Goal: Task Accomplishment & Management: Manage account settings

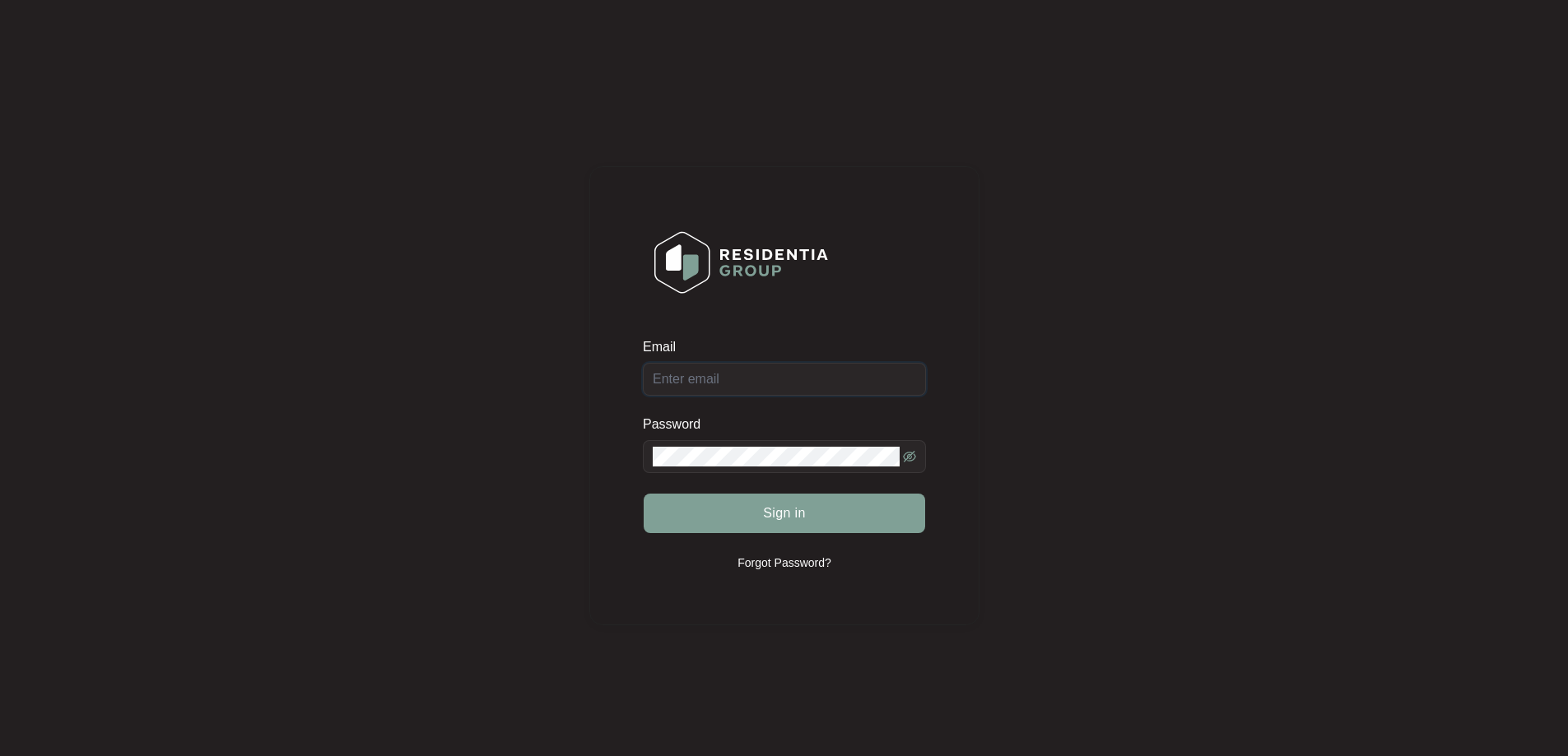
click at [689, 377] on input "Email" at bounding box center [784, 379] width 283 height 33
type input "[EMAIL_ADDRESS][DOMAIN_NAME]"
click at [812, 539] on form "Email [EMAIL_ADDRESS][DOMAIN_NAME] Password Sign in" at bounding box center [784, 446] width 283 height 216
click at [835, 496] on button "Sign in" at bounding box center [784, 513] width 281 height 39
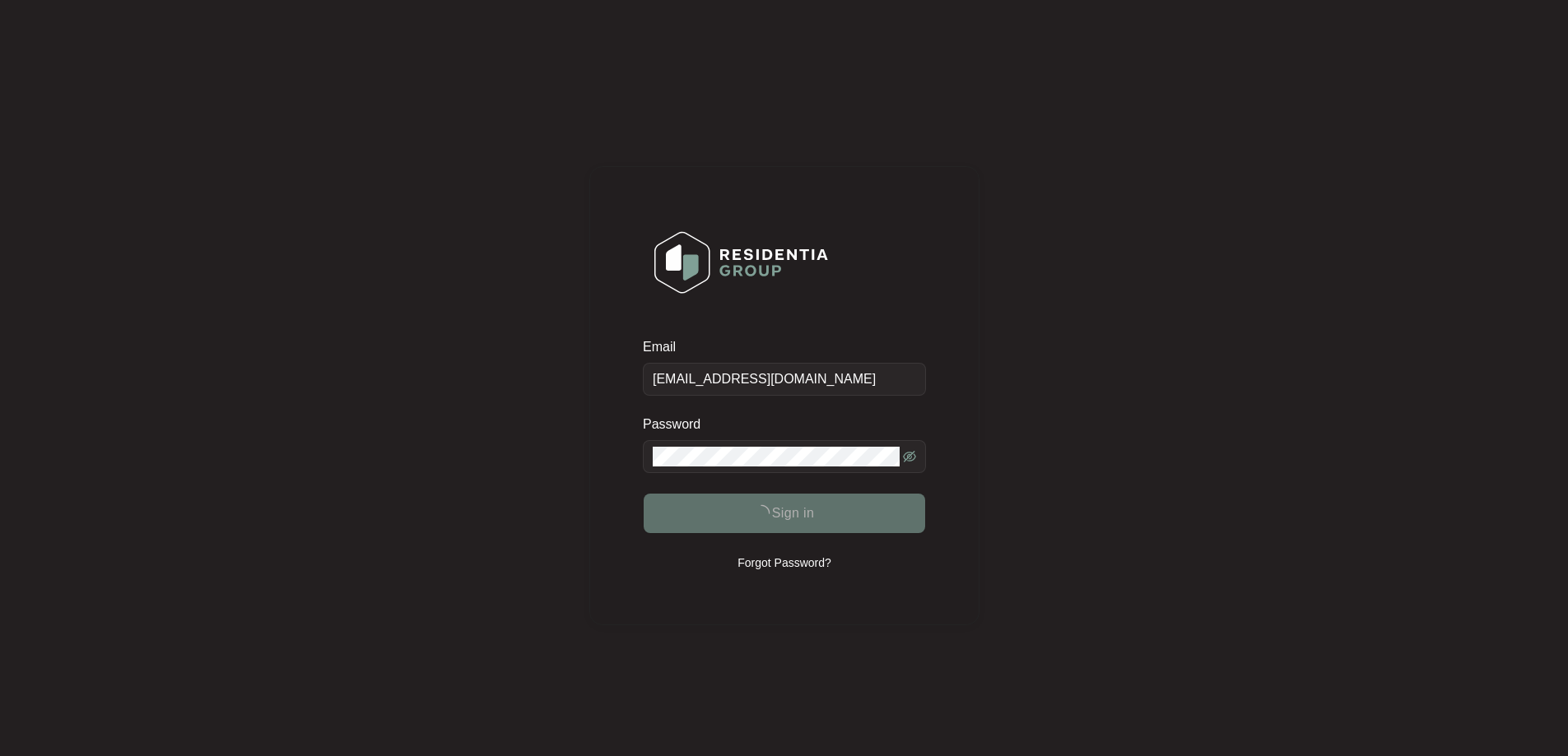
click at [598, 443] on div "Email [EMAIL_ADDRESS][DOMAIN_NAME] Password Sign in Forgot Password?" at bounding box center [784, 396] width 390 height 459
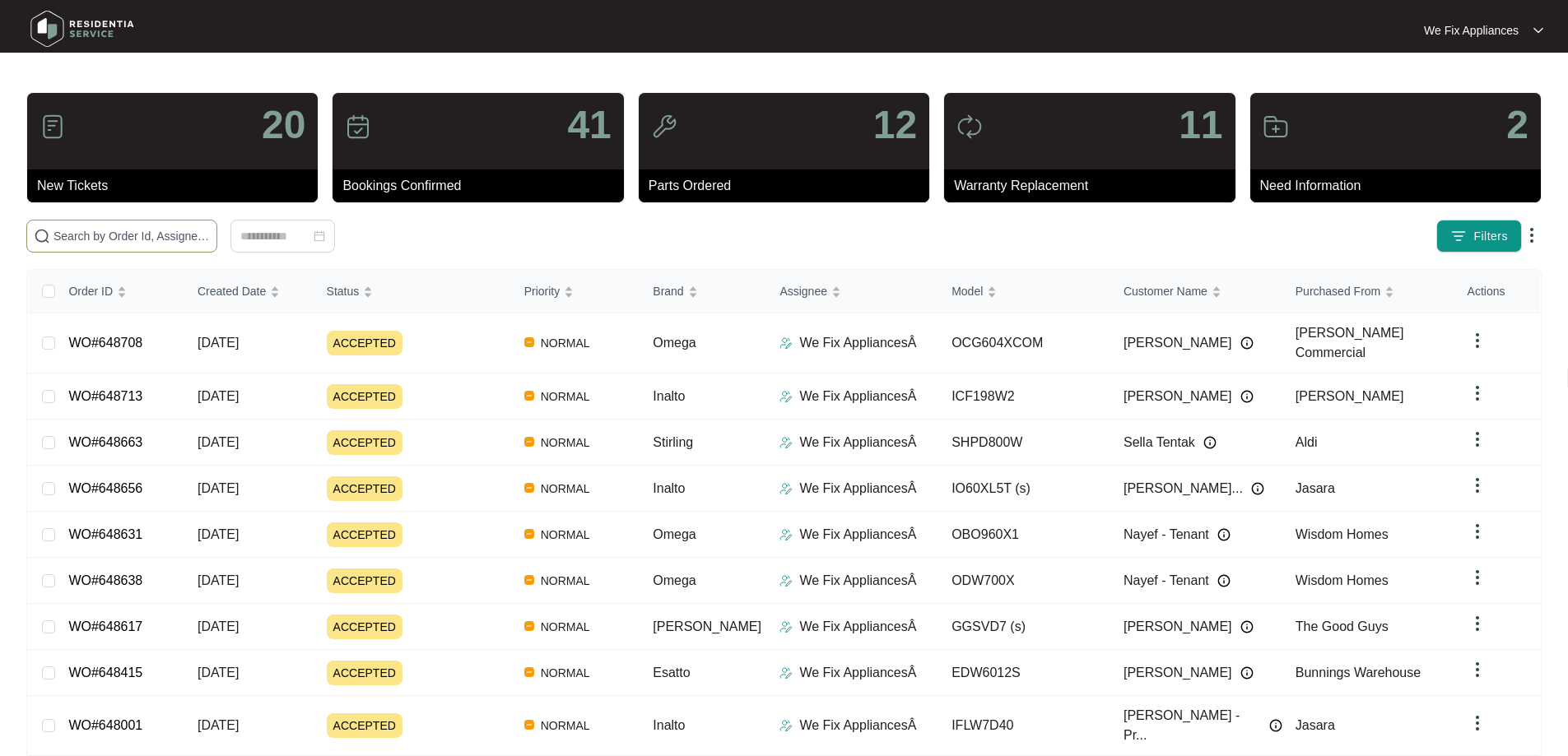
paste input "648338"
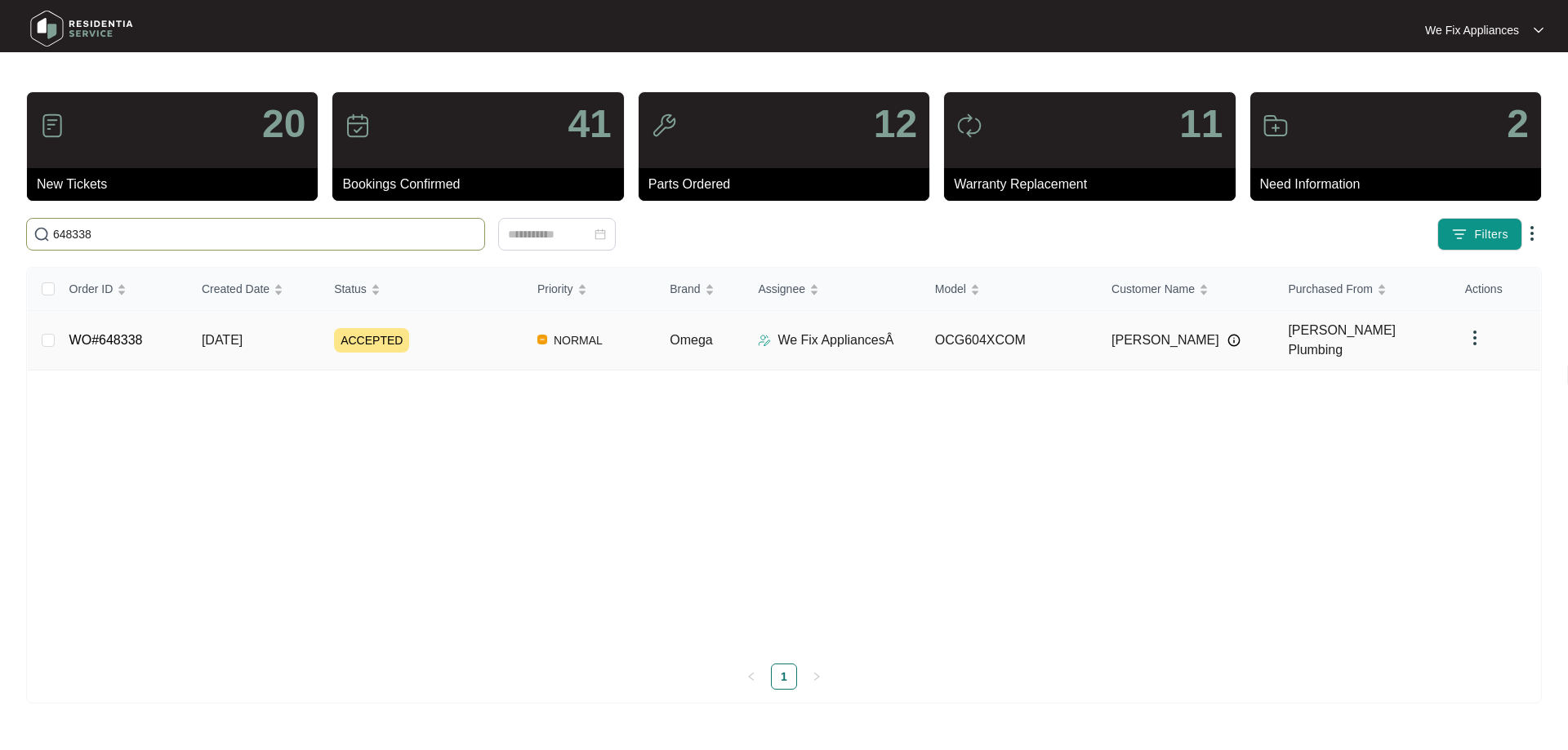
type input "648338"
click at [119, 333] on link "WO#648338" at bounding box center [105, 340] width 73 height 13
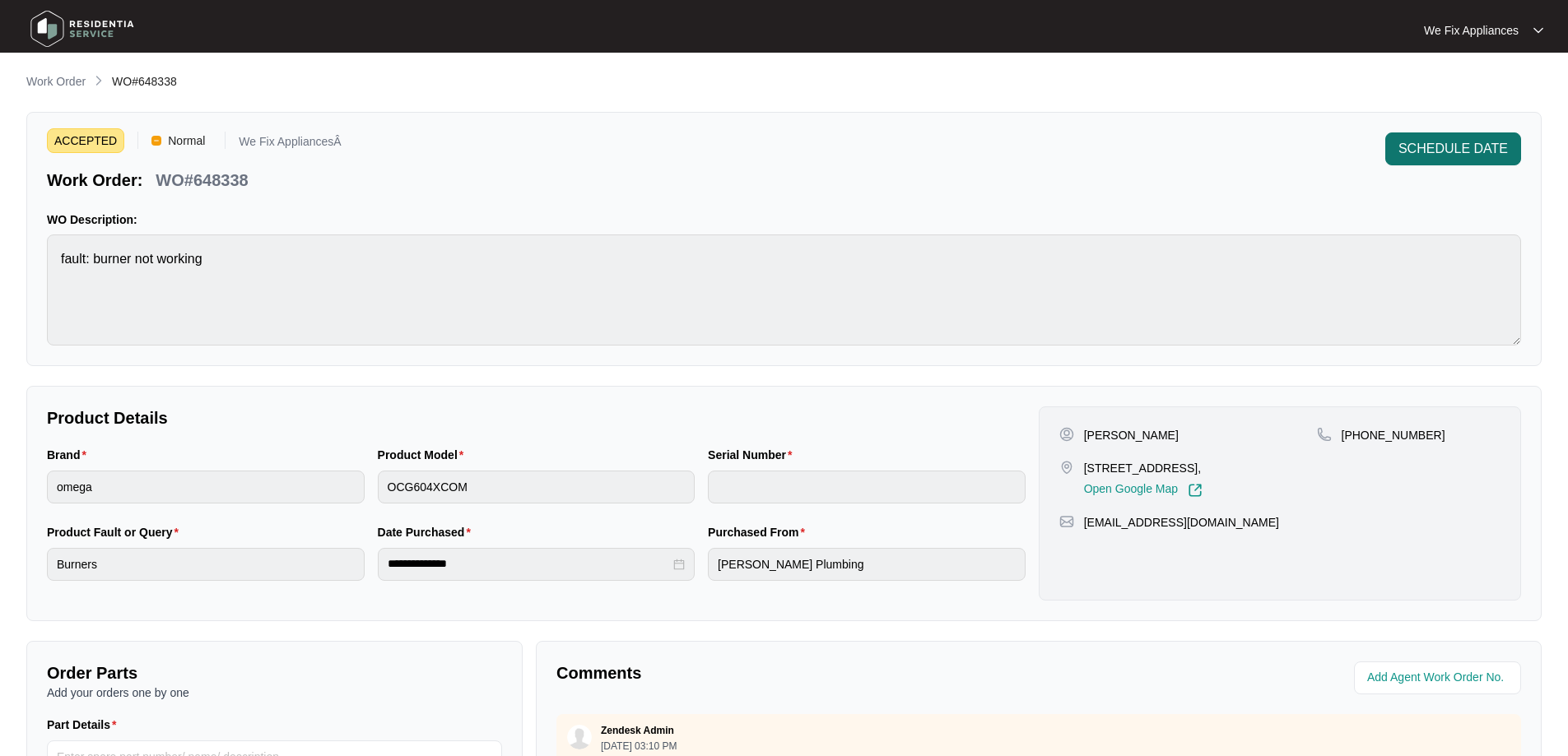
click at [1444, 149] on span "SCHEDULE DATE" at bounding box center [1453, 149] width 110 height 20
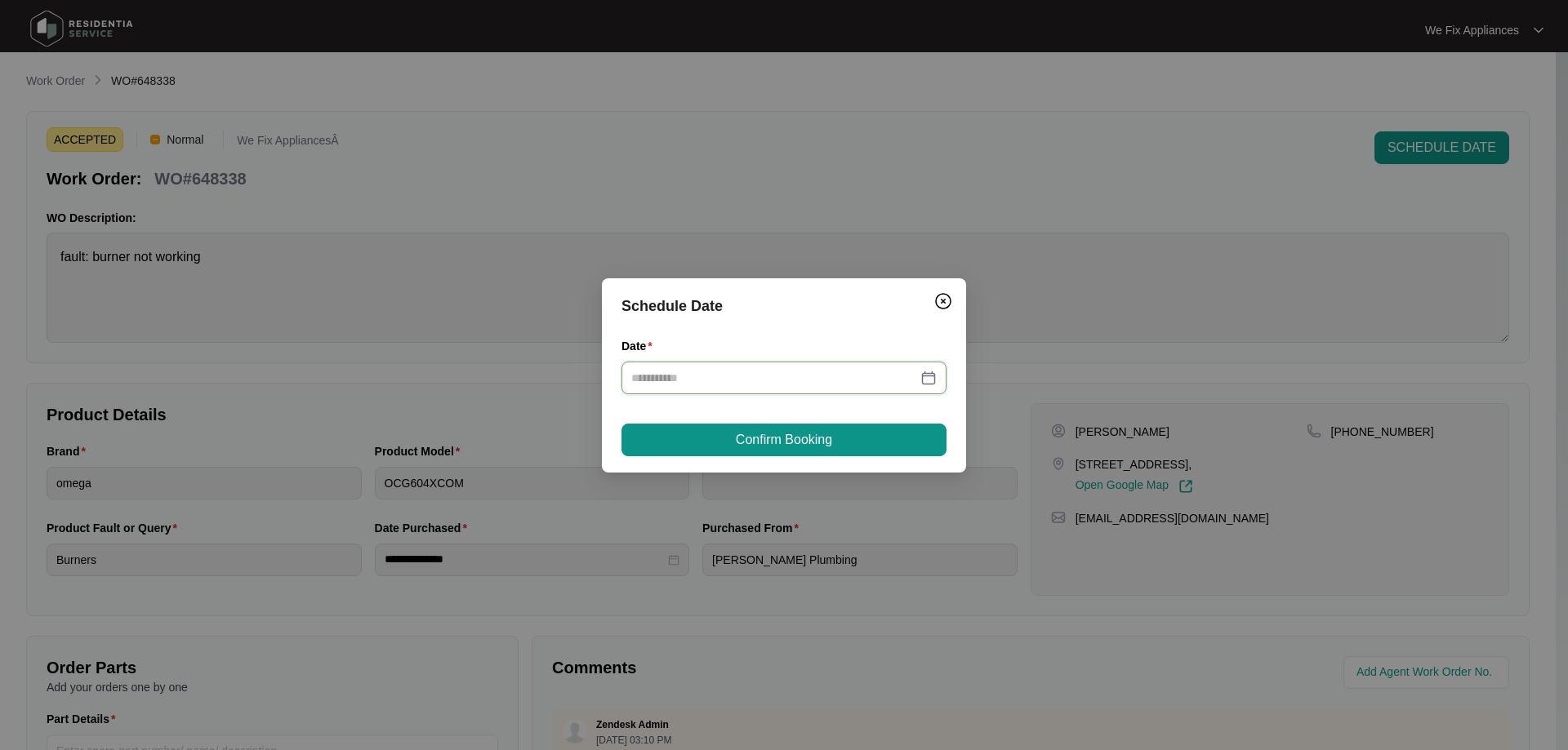
click at [719, 377] on input "Date" at bounding box center [774, 378] width 286 height 18
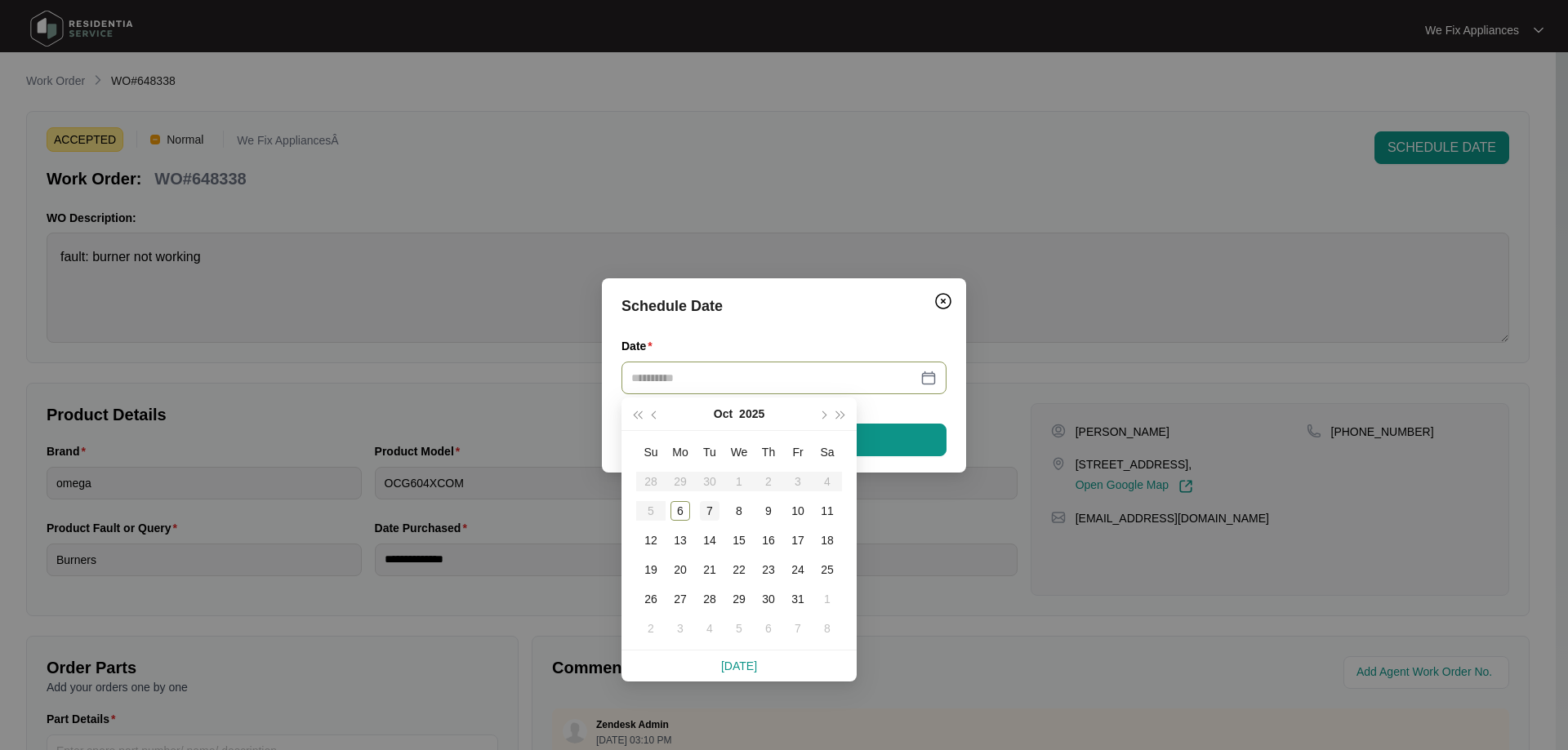
click at [719, 517] on td "7" at bounding box center [709, 511] width 30 height 29
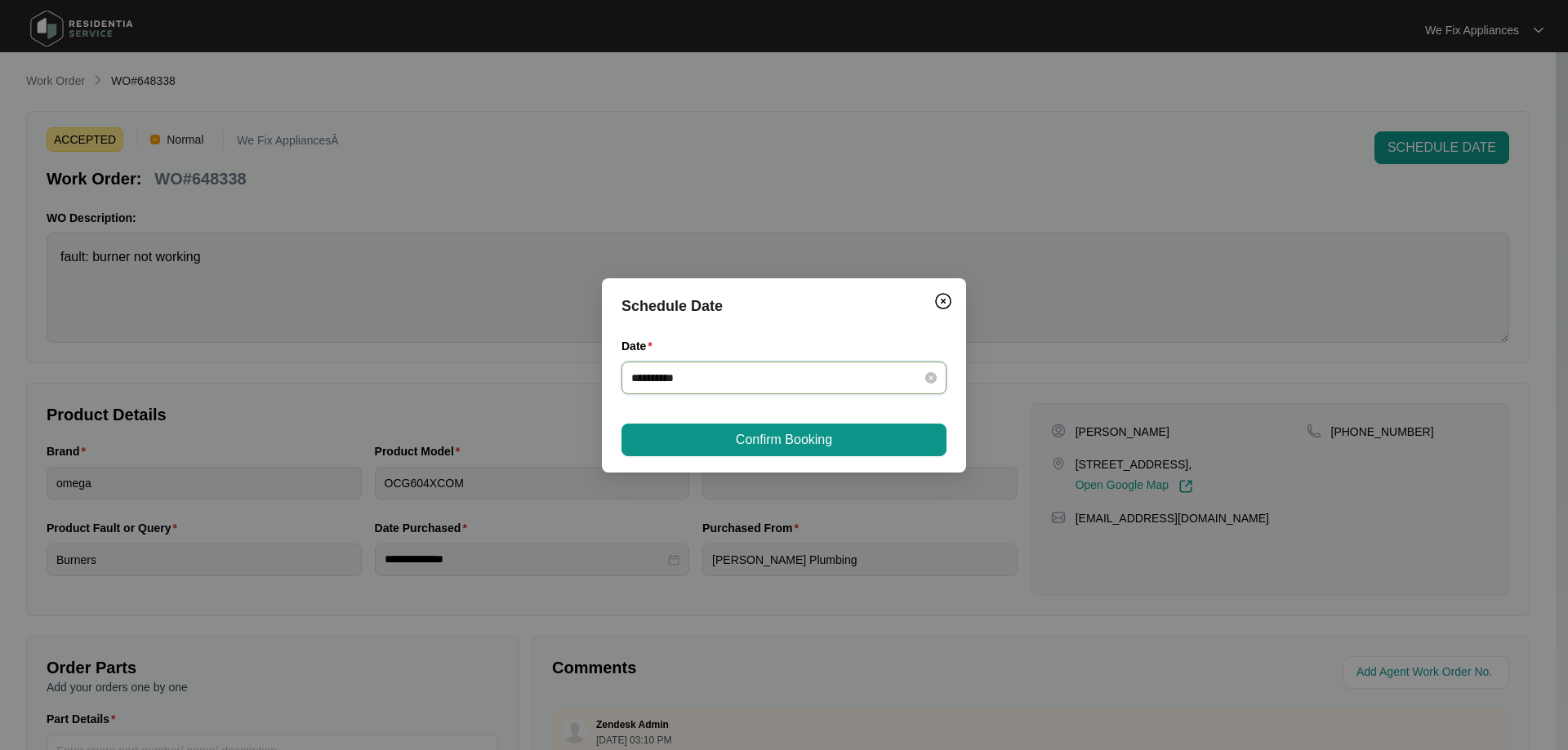
click at [775, 383] on input "**********" at bounding box center [774, 378] width 286 height 18
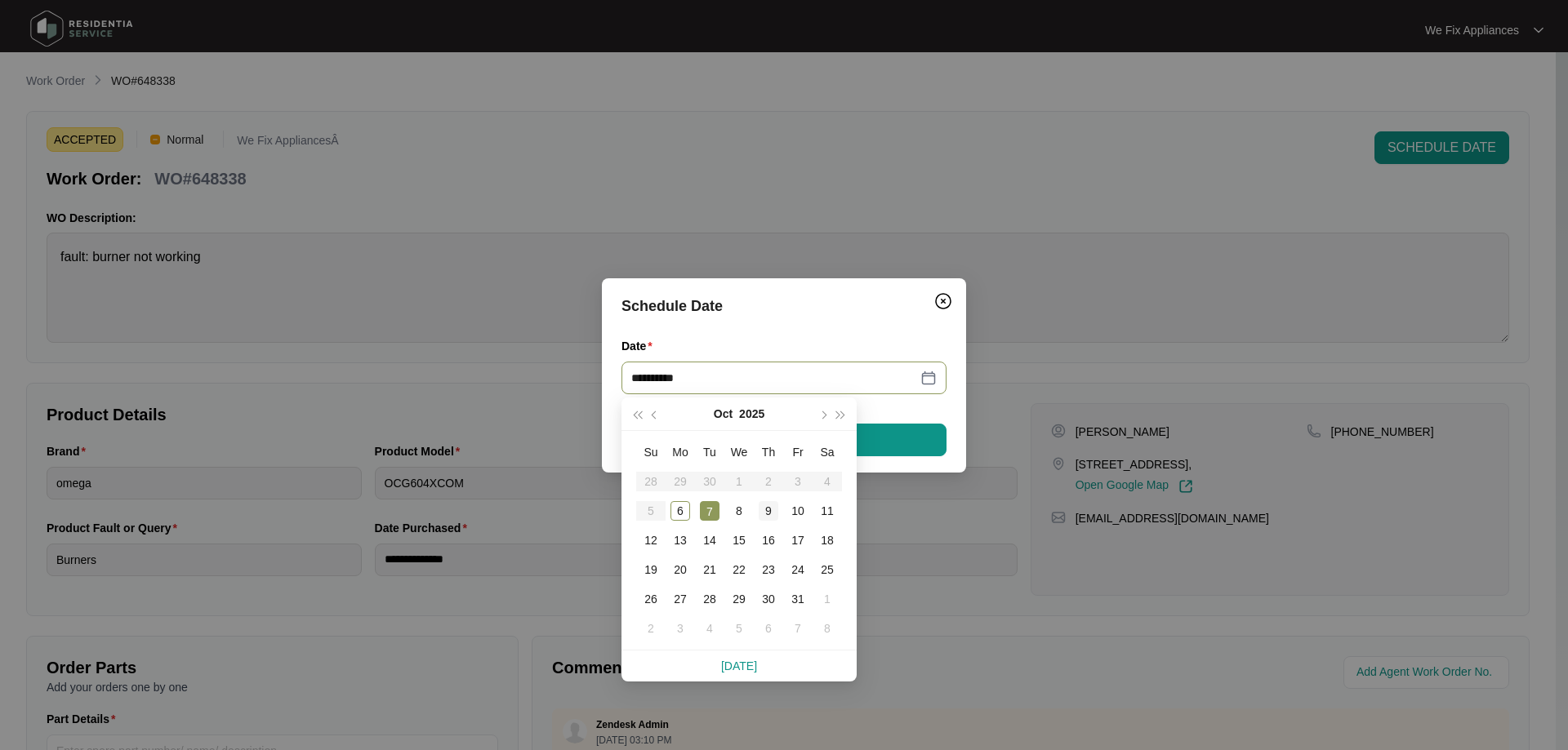
type input "**********"
click at [775, 507] on div "9" at bounding box center [768, 511] width 19 height 19
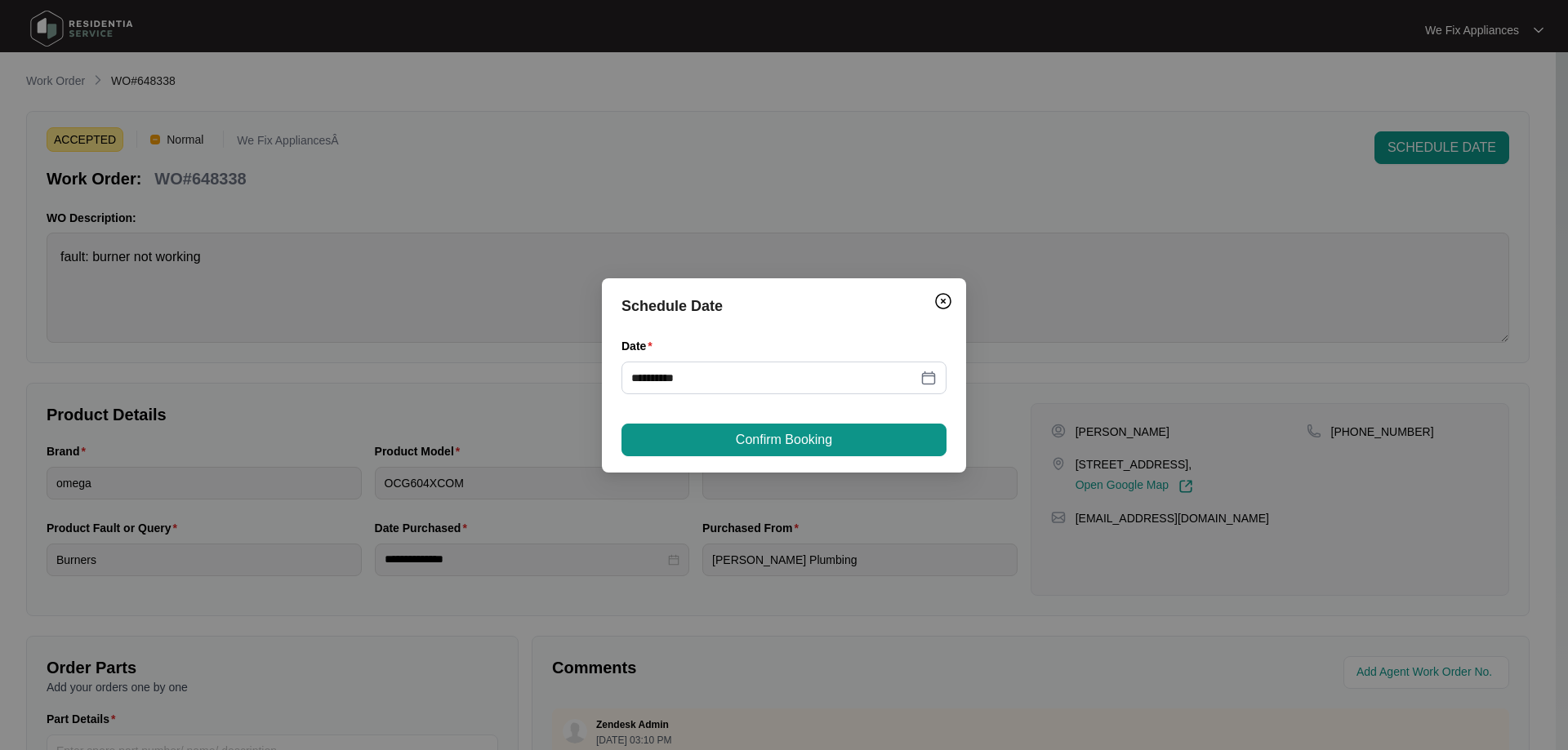
drag, startPoint x: 792, startPoint y: 438, endPoint x: 792, endPoint y: 448, distance: 10.0
click at [792, 448] on span "Confirm Booking" at bounding box center [784, 439] width 96 height 19
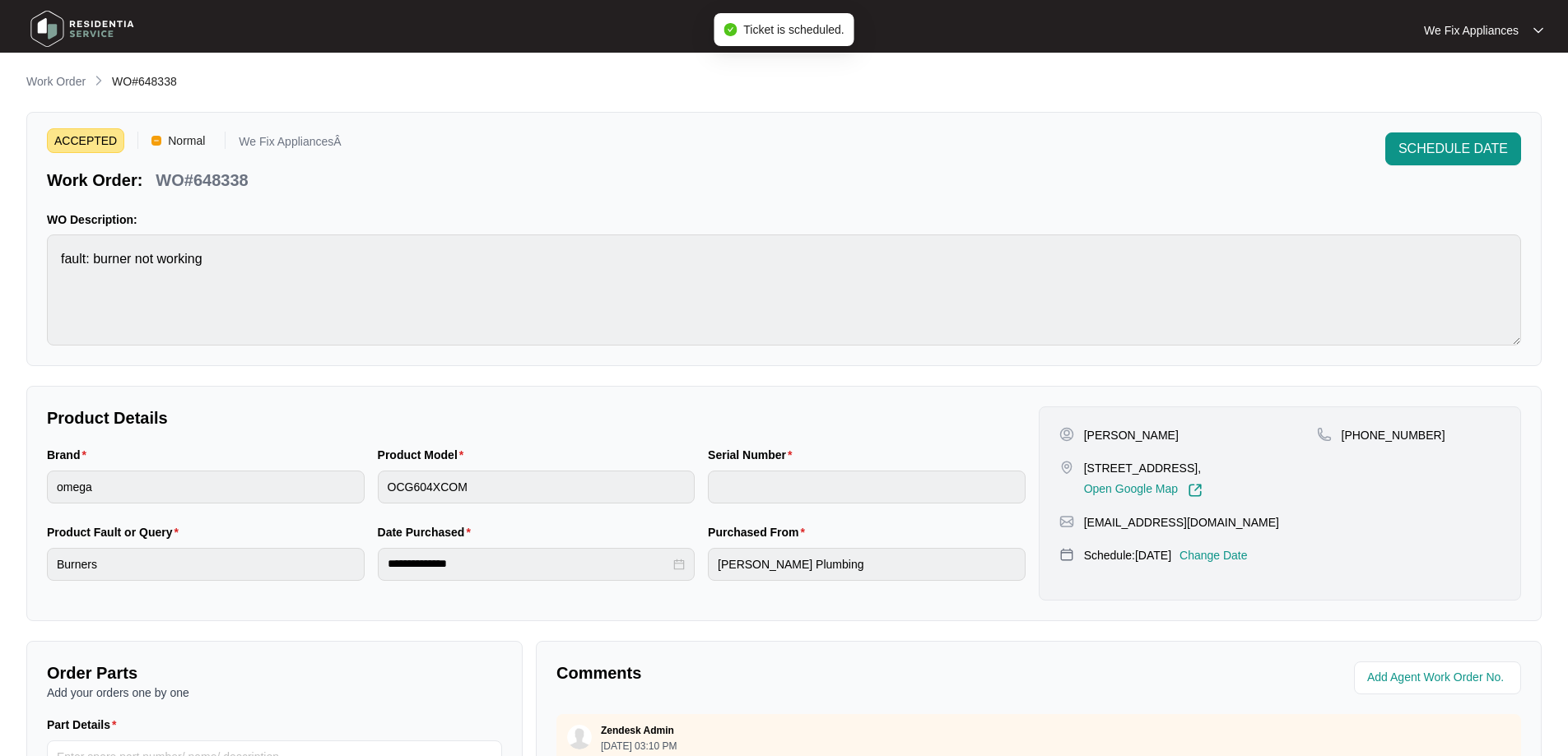
click at [72, 33] on img at bounding box center [82, 29] width 116 height 49
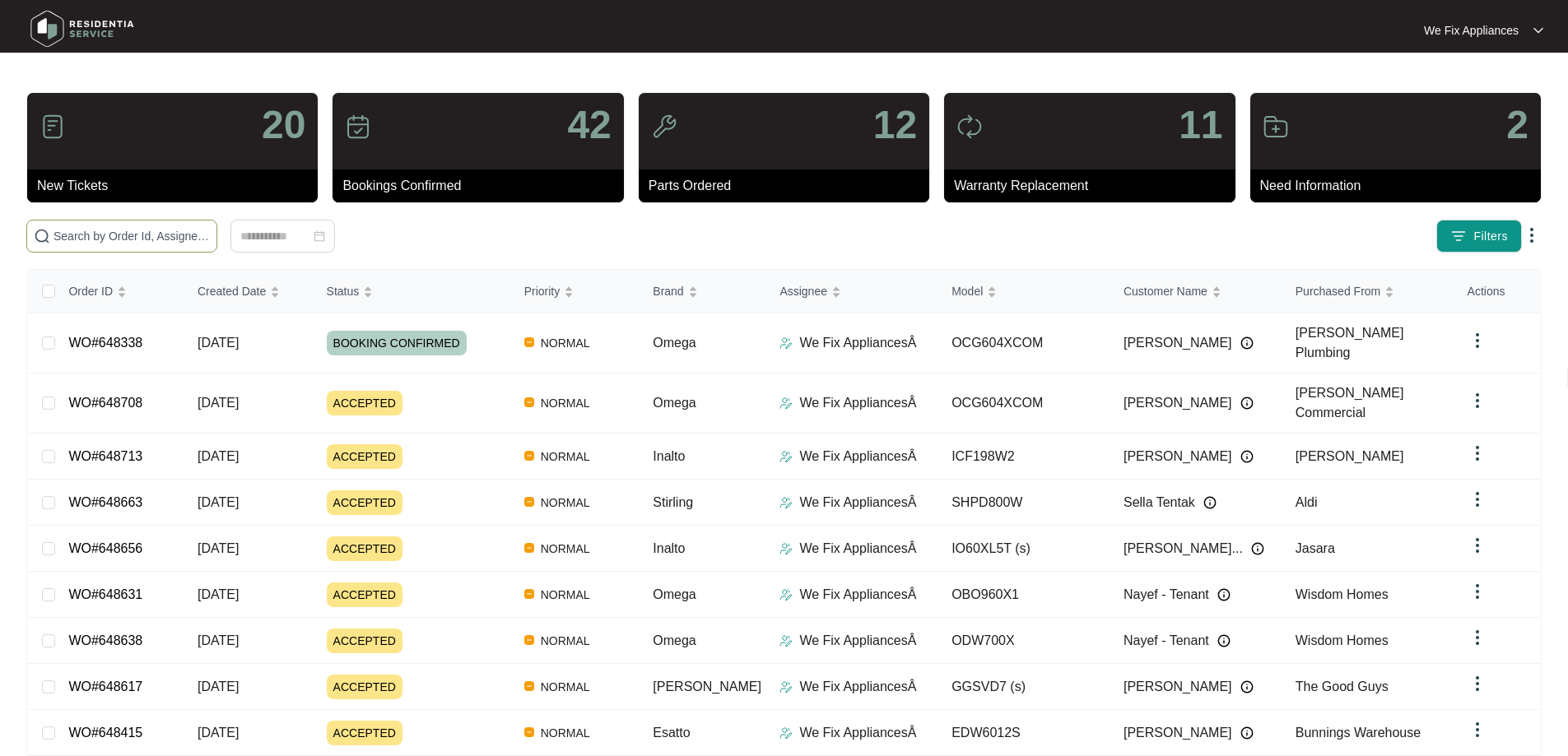
paste input "646764"
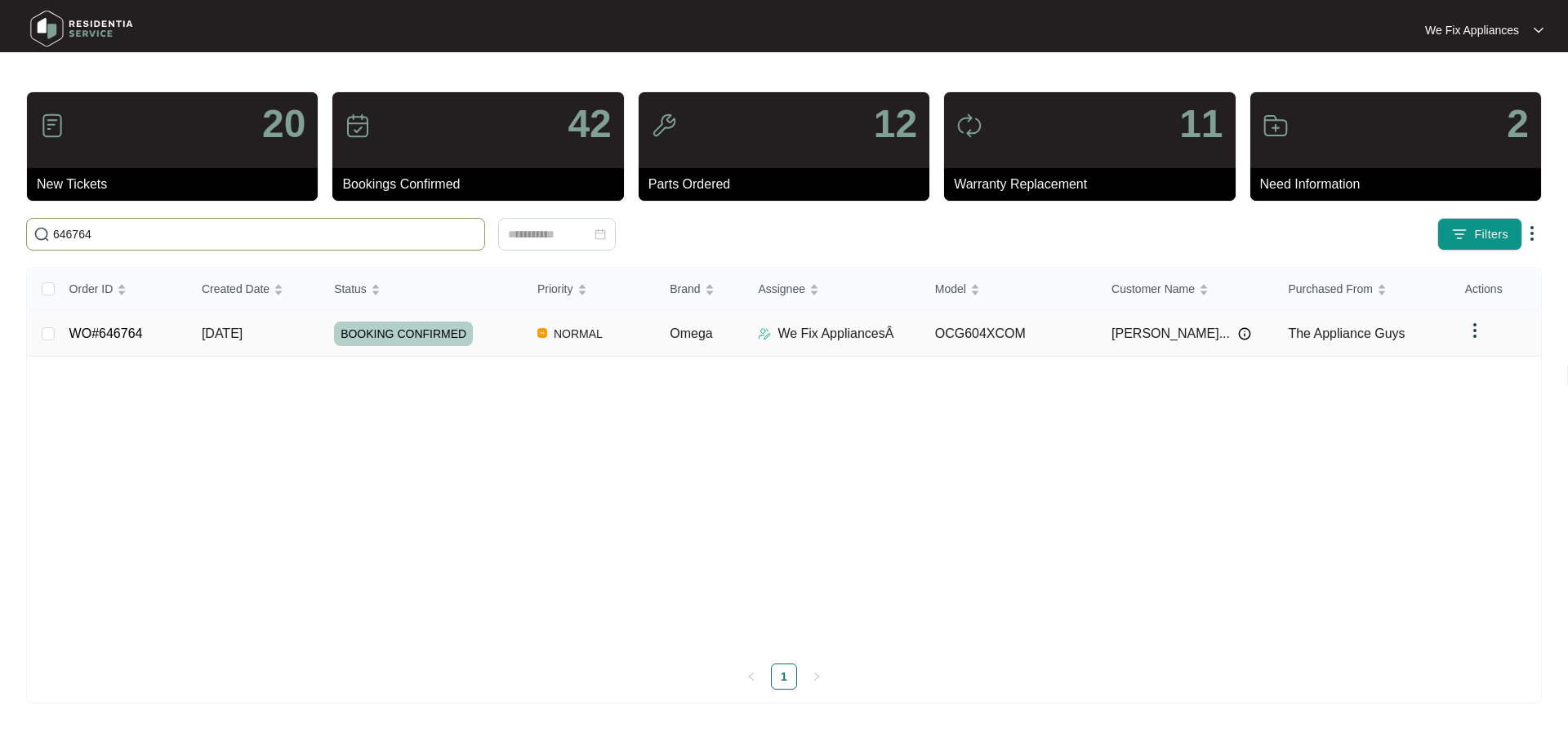
type input "646764"
click at [129, 326] on link "WO#646764" at bounding box center [105, 333] width 73 height 13
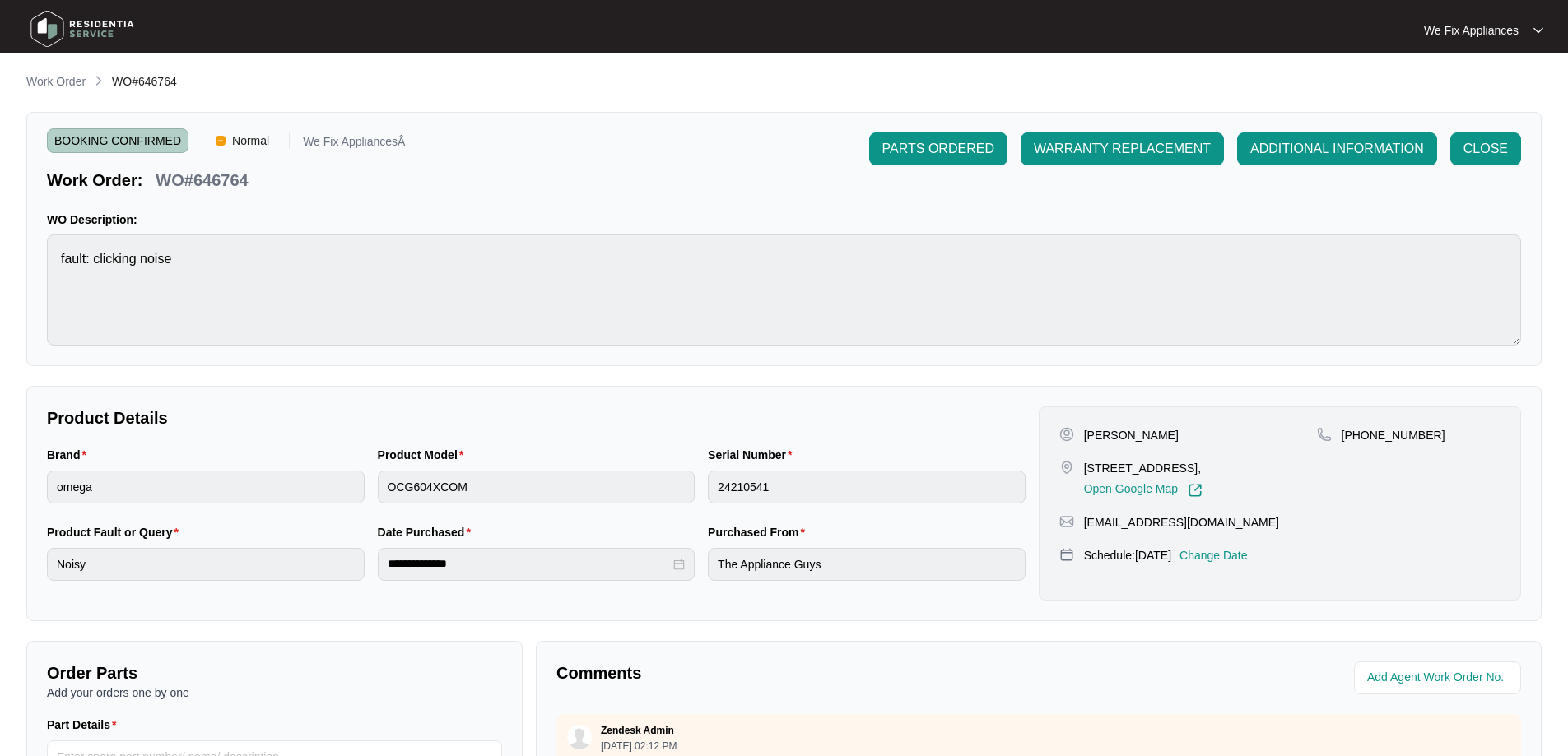
click at [1248, 547] on p "Change Date" at bounding box center [1214, 555] width 68 height 16
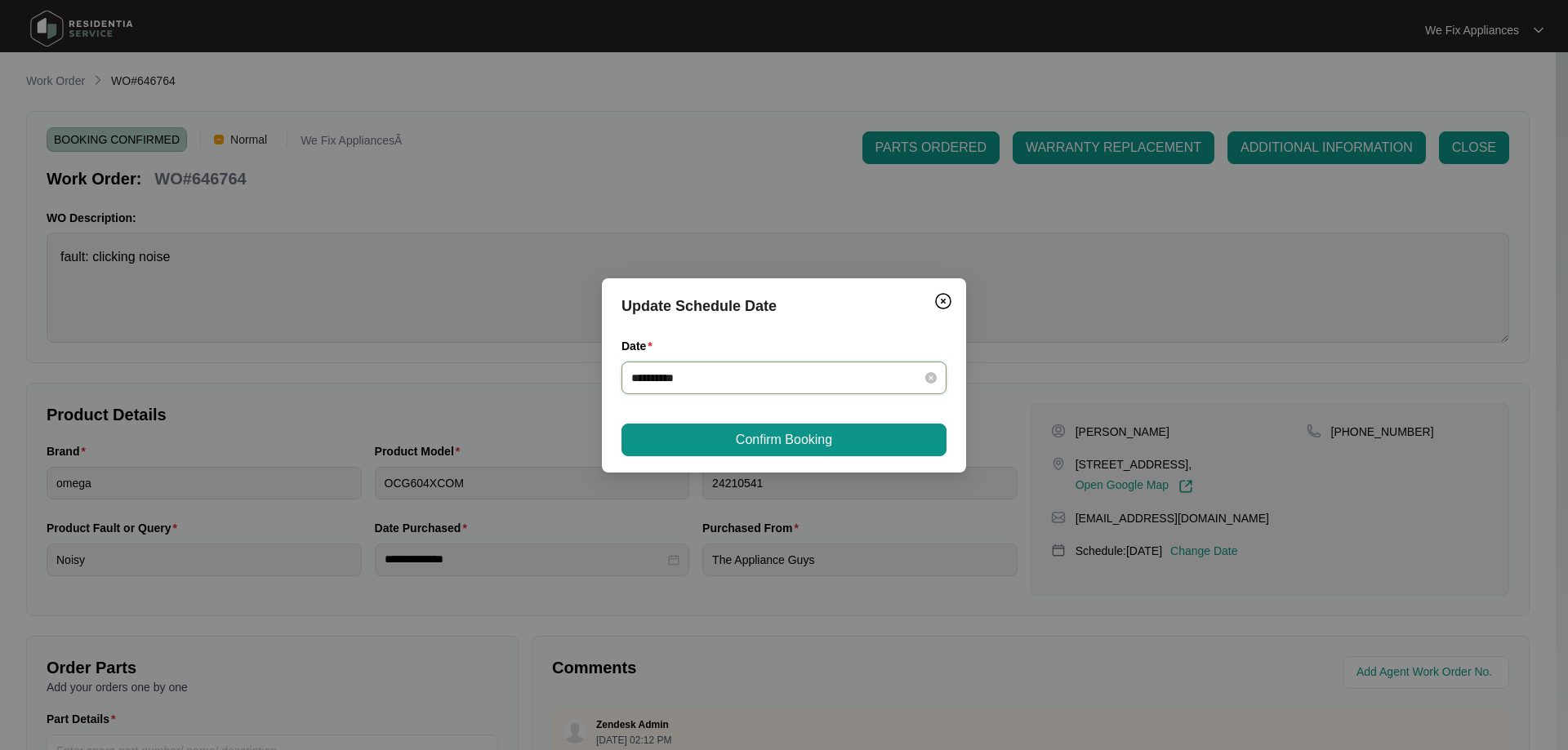
click at [823, 373] on input "**********" at bounding box center [774, 378] width 286 height 18
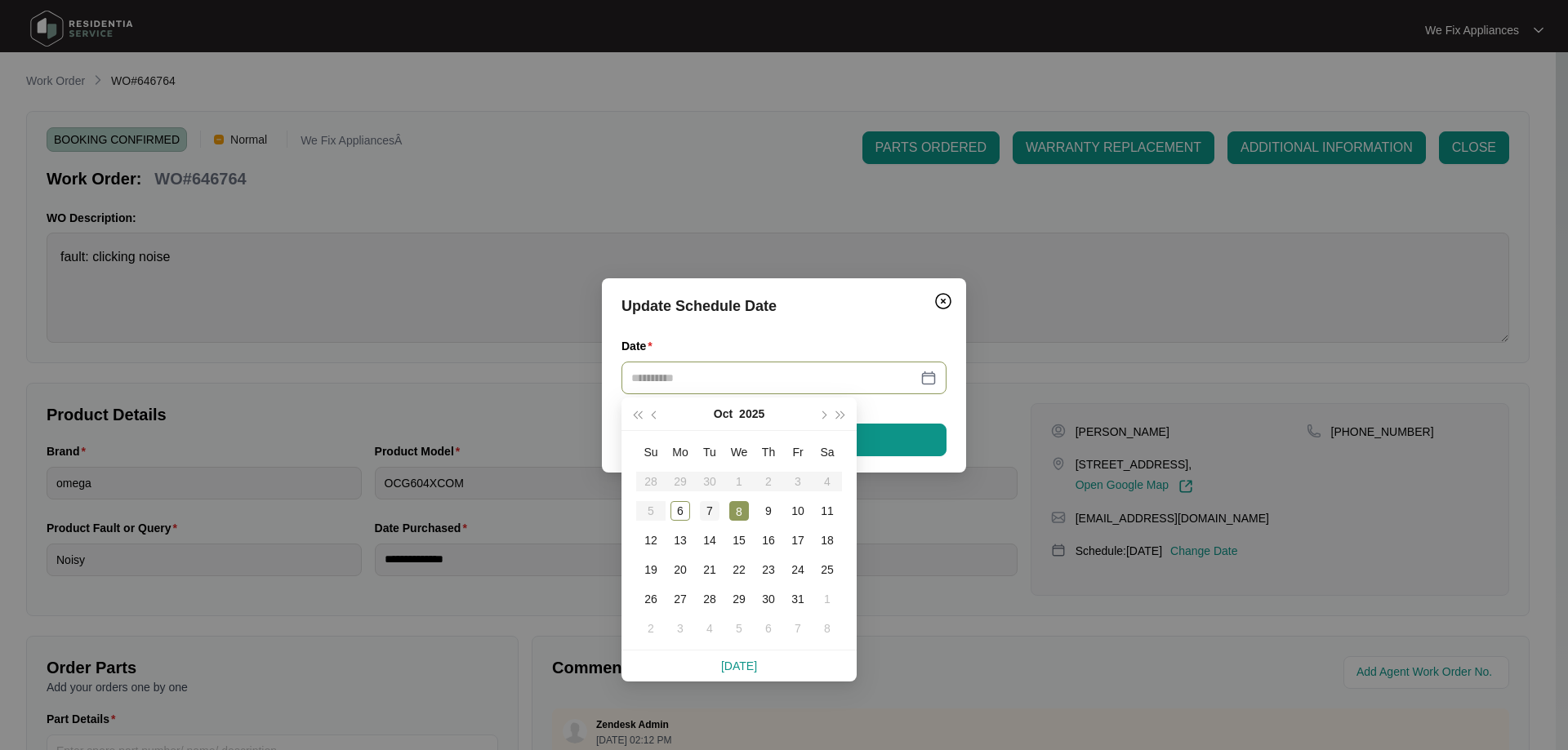
click at [702, 508] on div "7" at bounding box center [709, 511] width 19 height 19
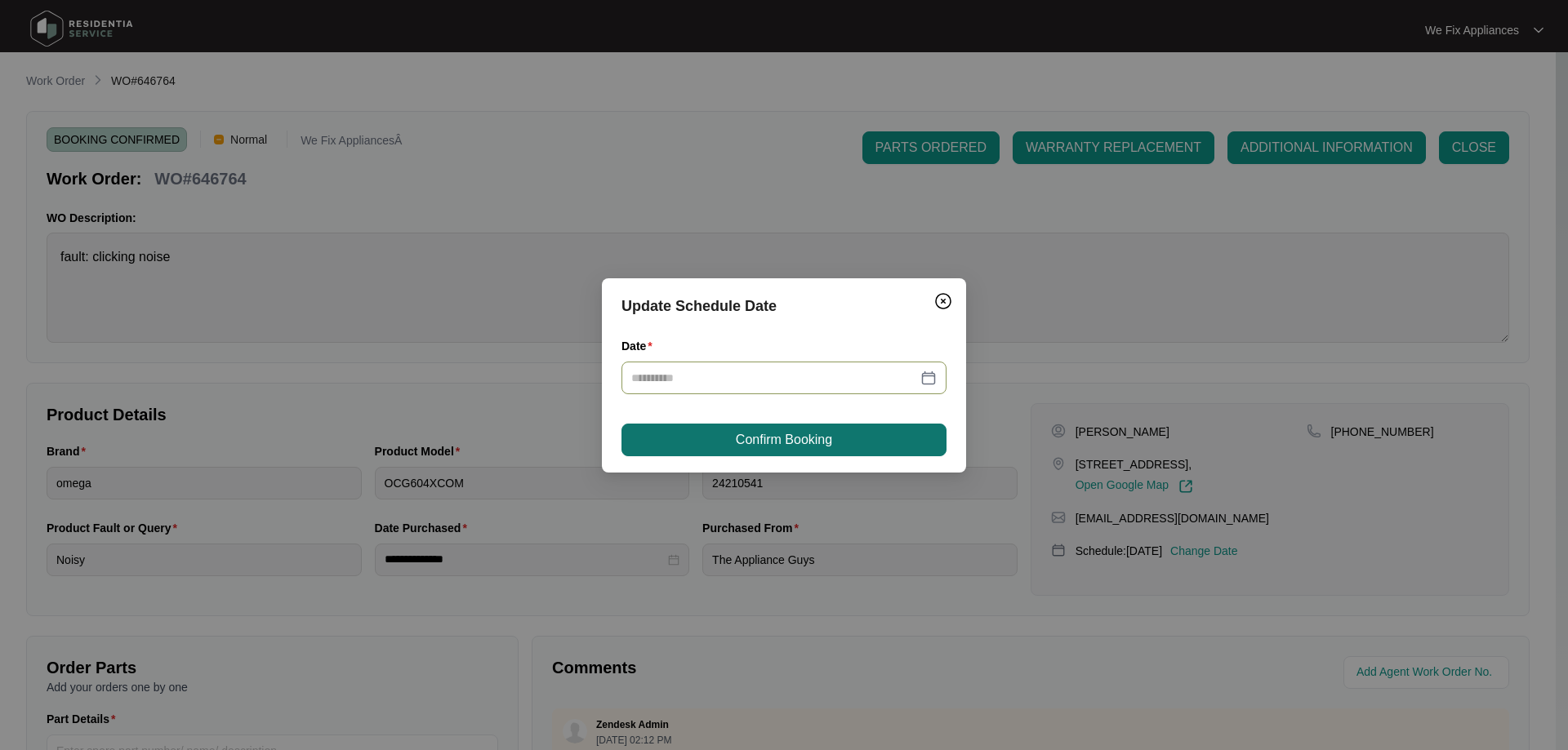
type input "**********"
click at [755, 440] on span "Confirm Booking" at bounding box center [784, 439] width 96 height 19
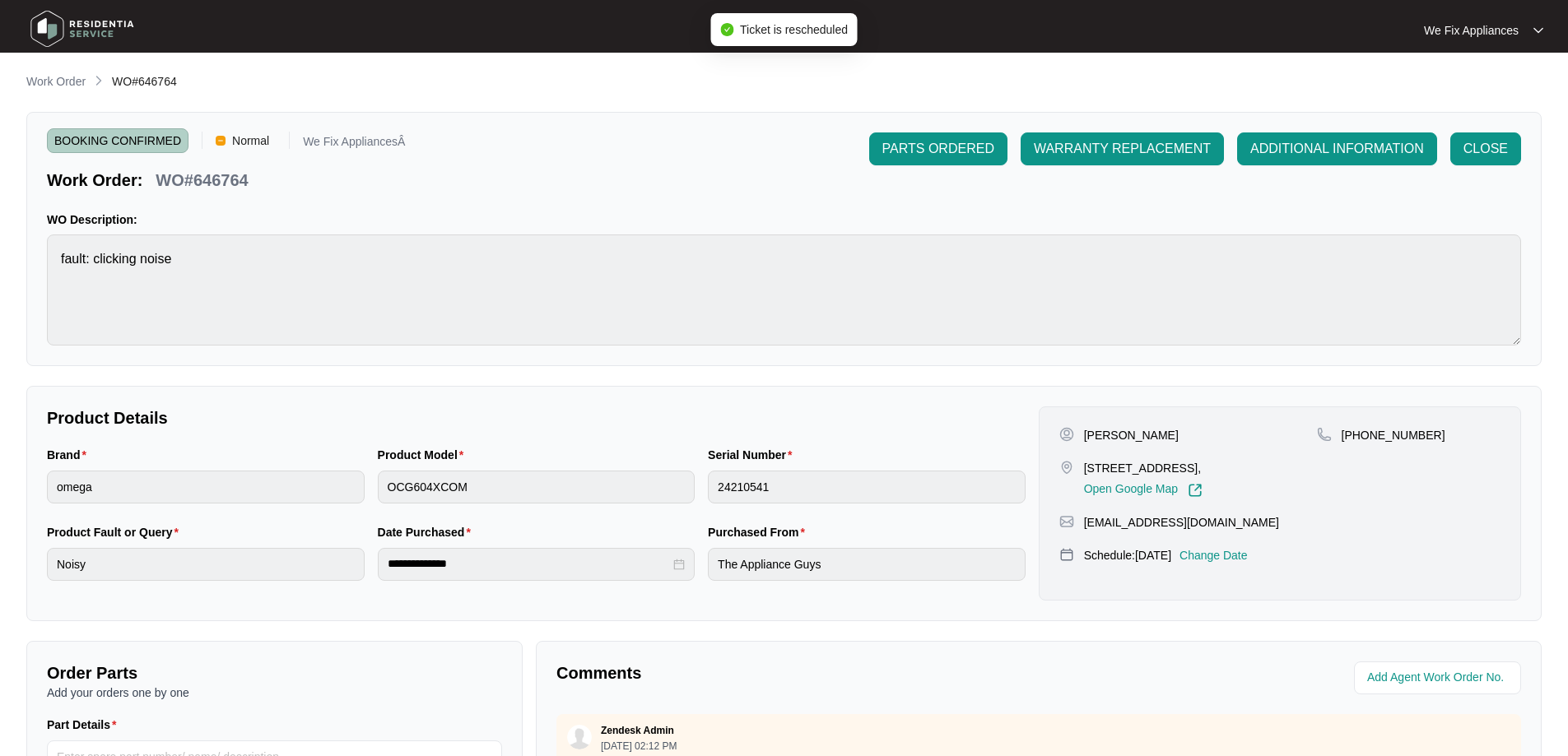
click at [89, 38] on img at bounding box center [82, 29] width 116 height 49
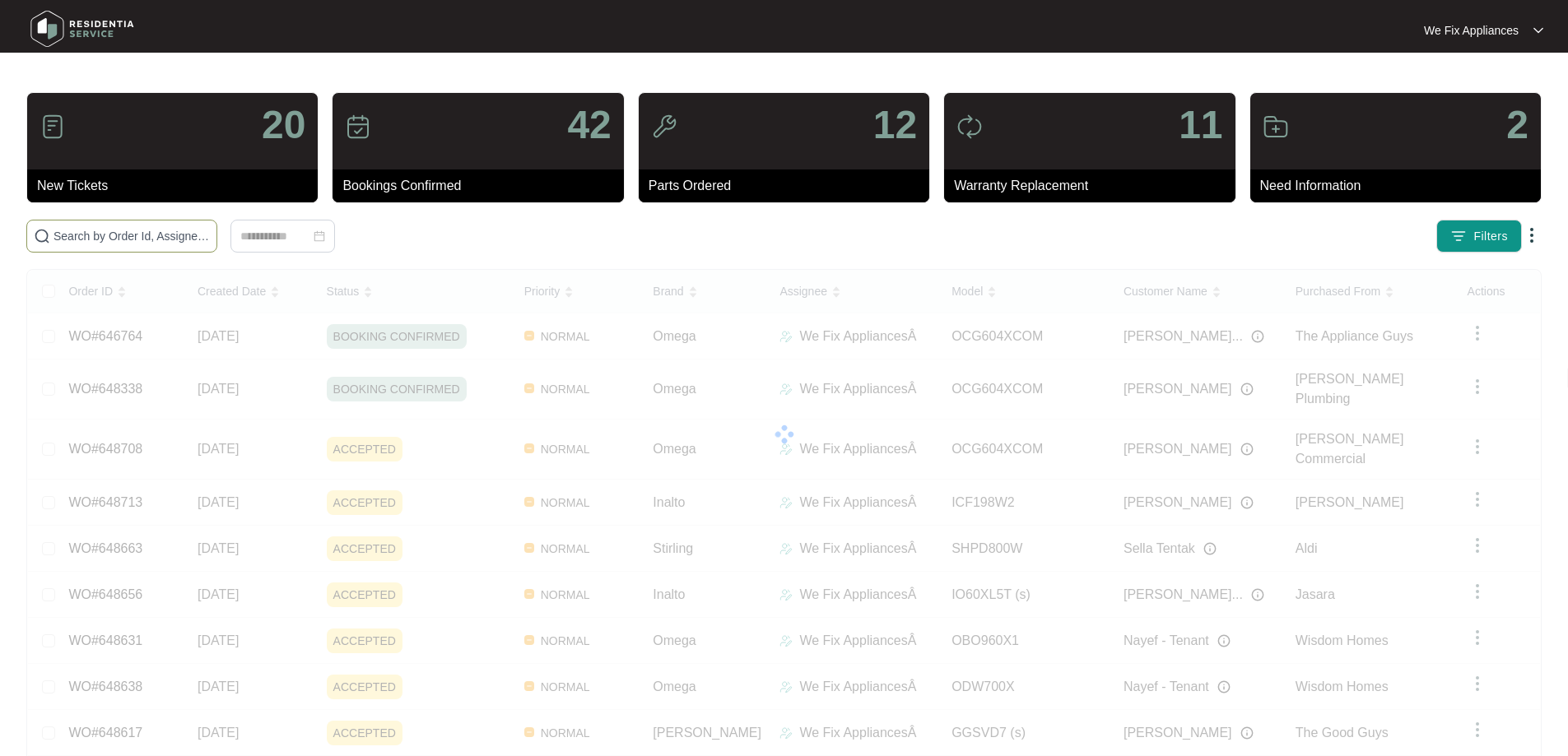
paste input "648713"
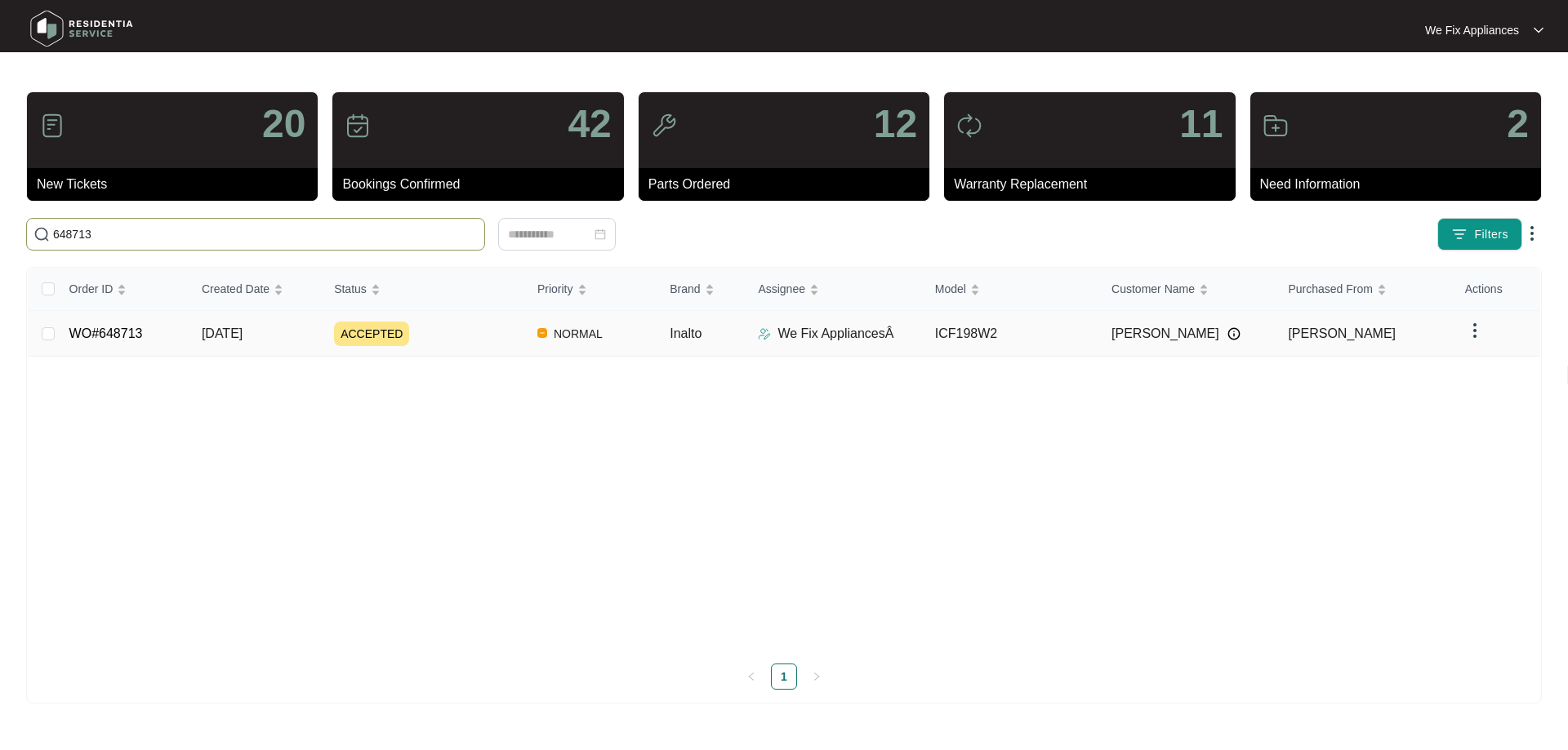
type input "648713"
click at [92, 334] on link "WO#648713" at bounding box center [105, 333] width 73 height 13
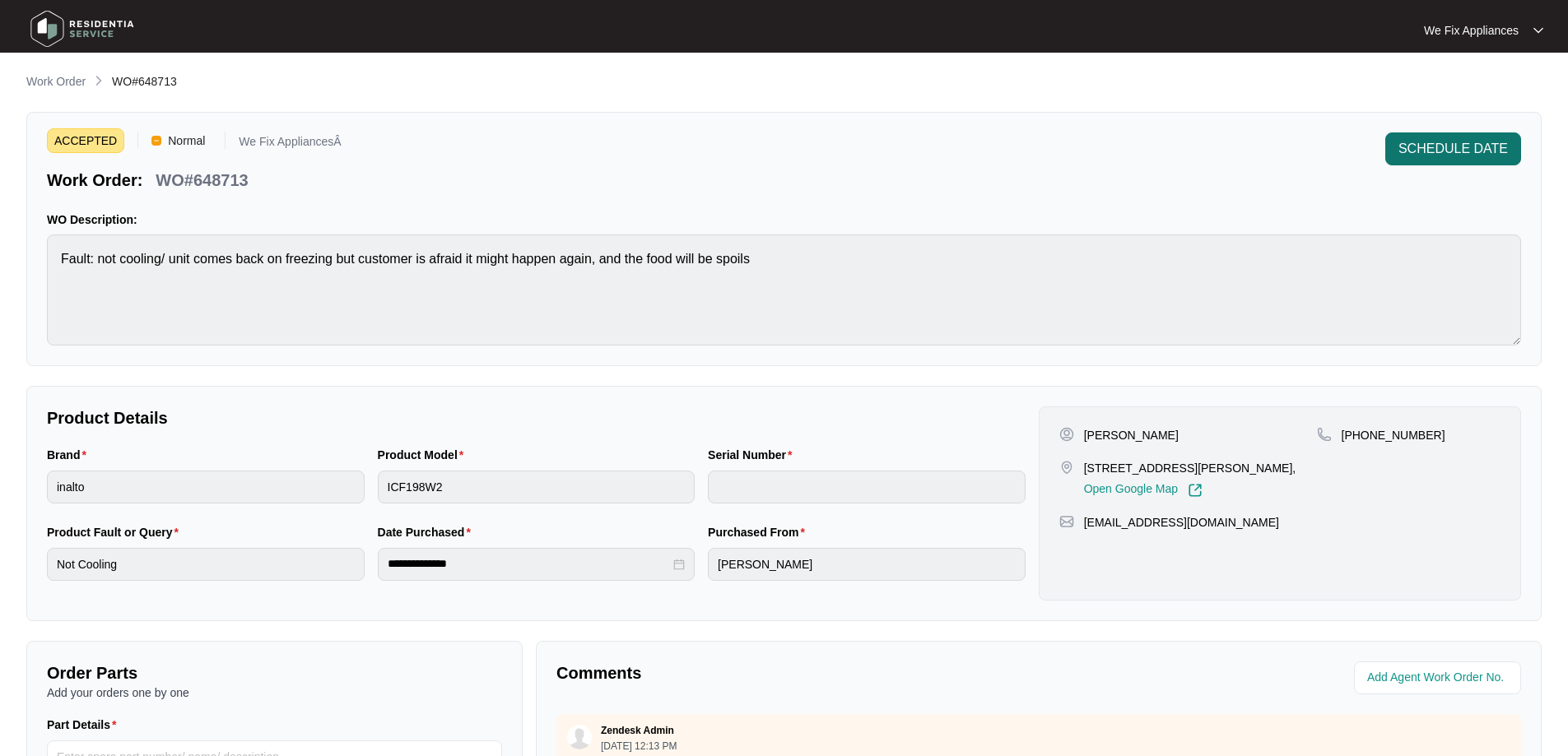
click at [1430, 140] on span "SCHEDULE DATE" at bounding box center [1453, 149] width 110 height 20
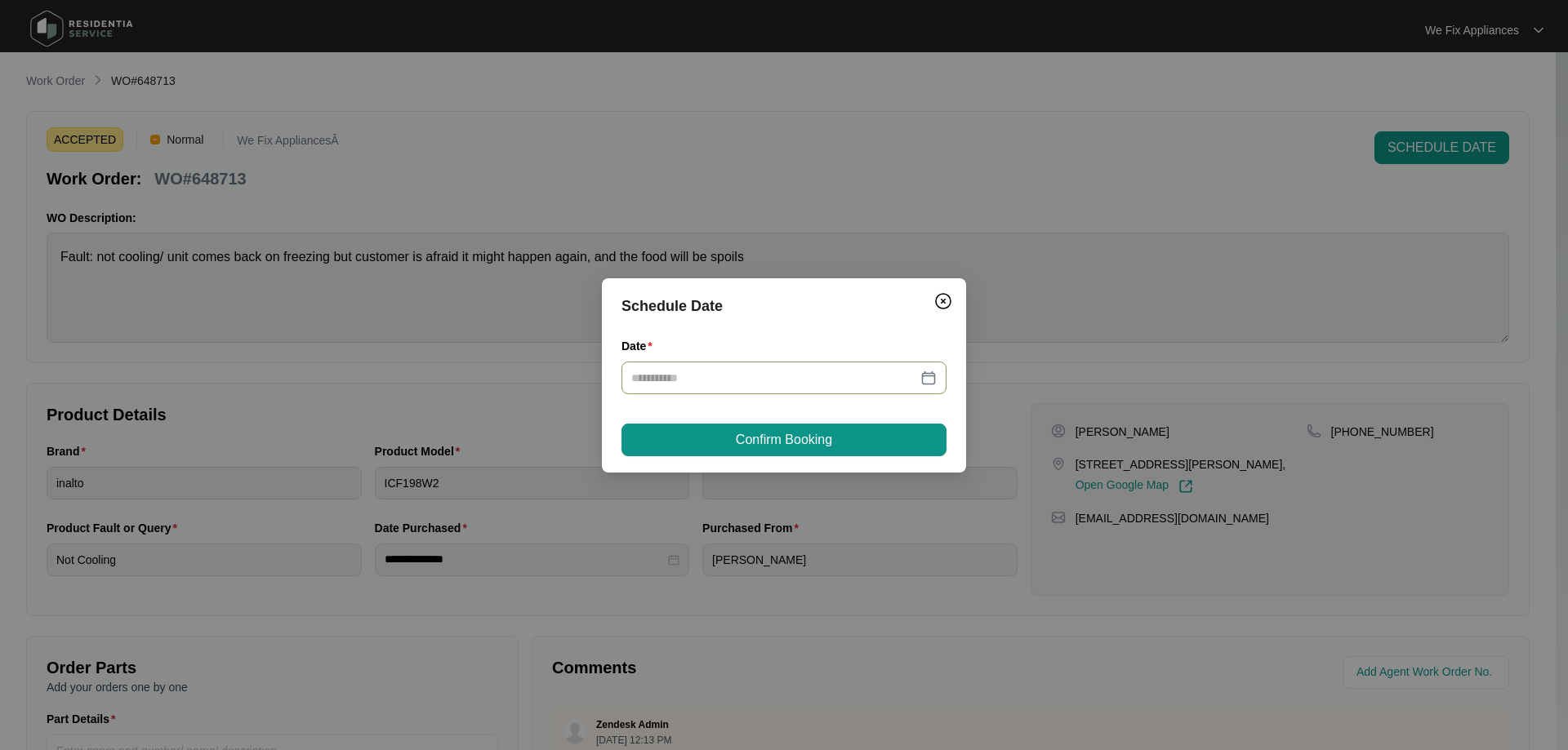
click at [819, 374] on input "Date" at bounding box center [774, 378] width 286 height 18
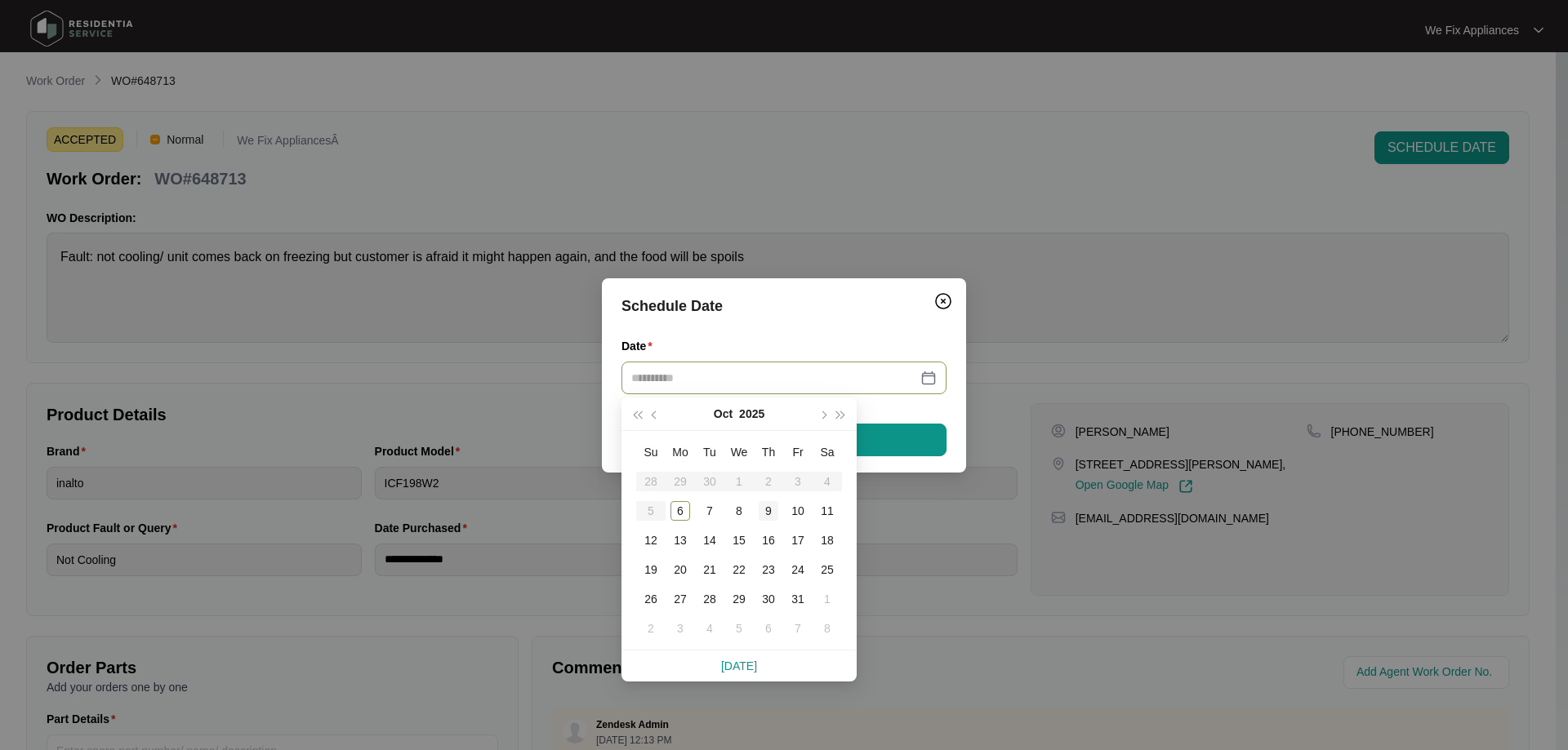
type input "**********"
click at [771, 506] on div "9" at bounding box center [768, 511] width 19 height 19
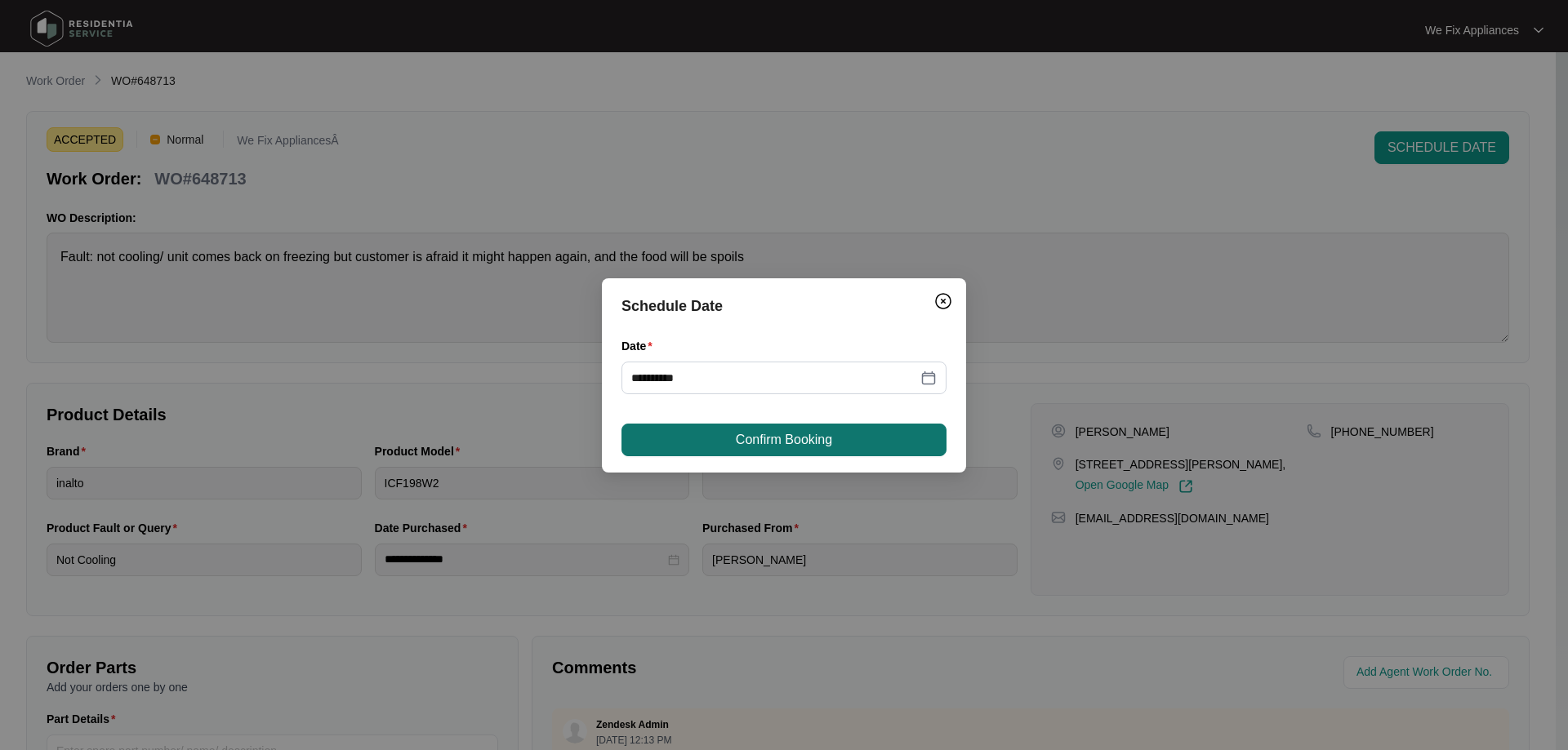
click at [816, 436] on span "Confirm Booking" at bounding box center [784, 439] width 96 height 19
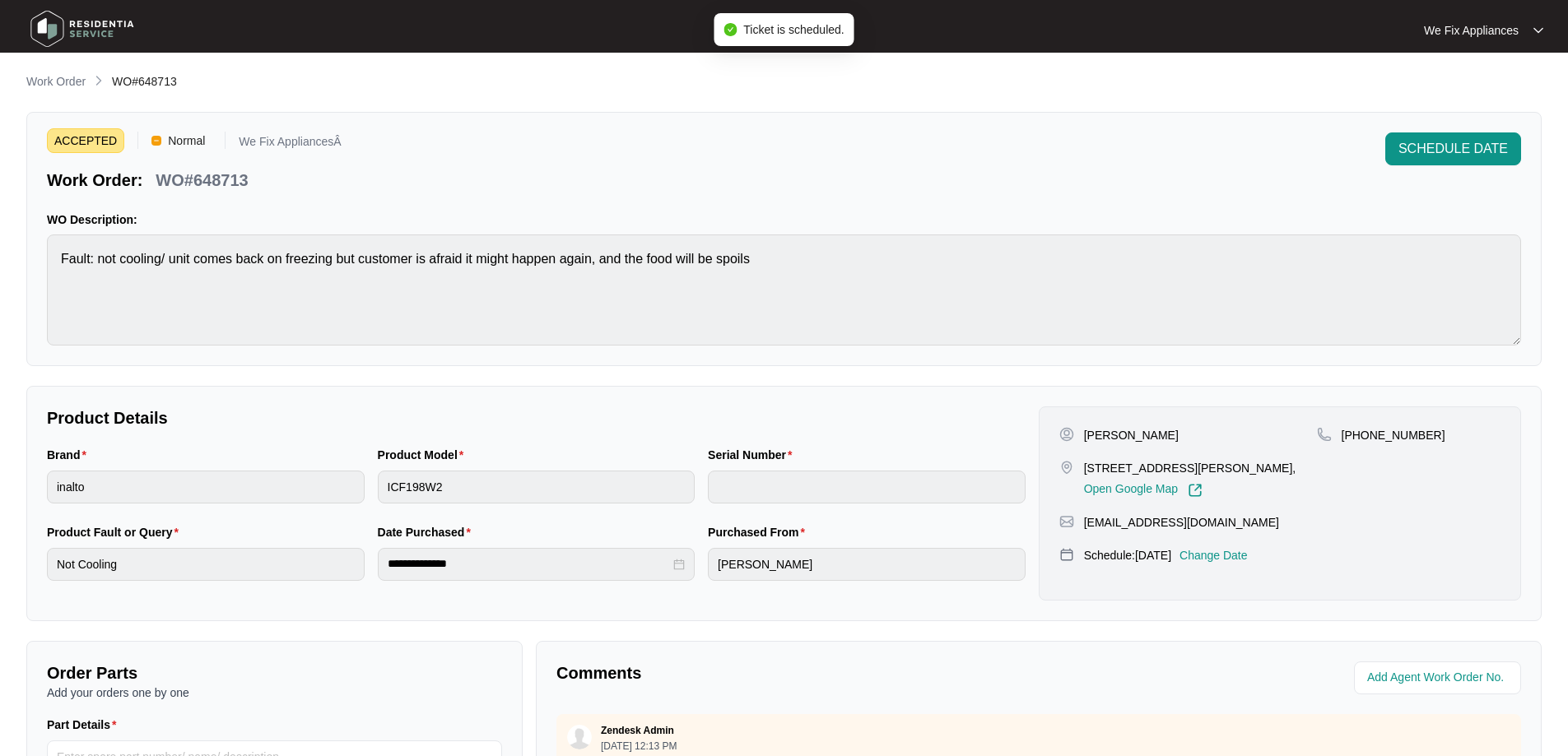
click at [87, 34] on img at bounding box center [82, 29] width 116 height 49
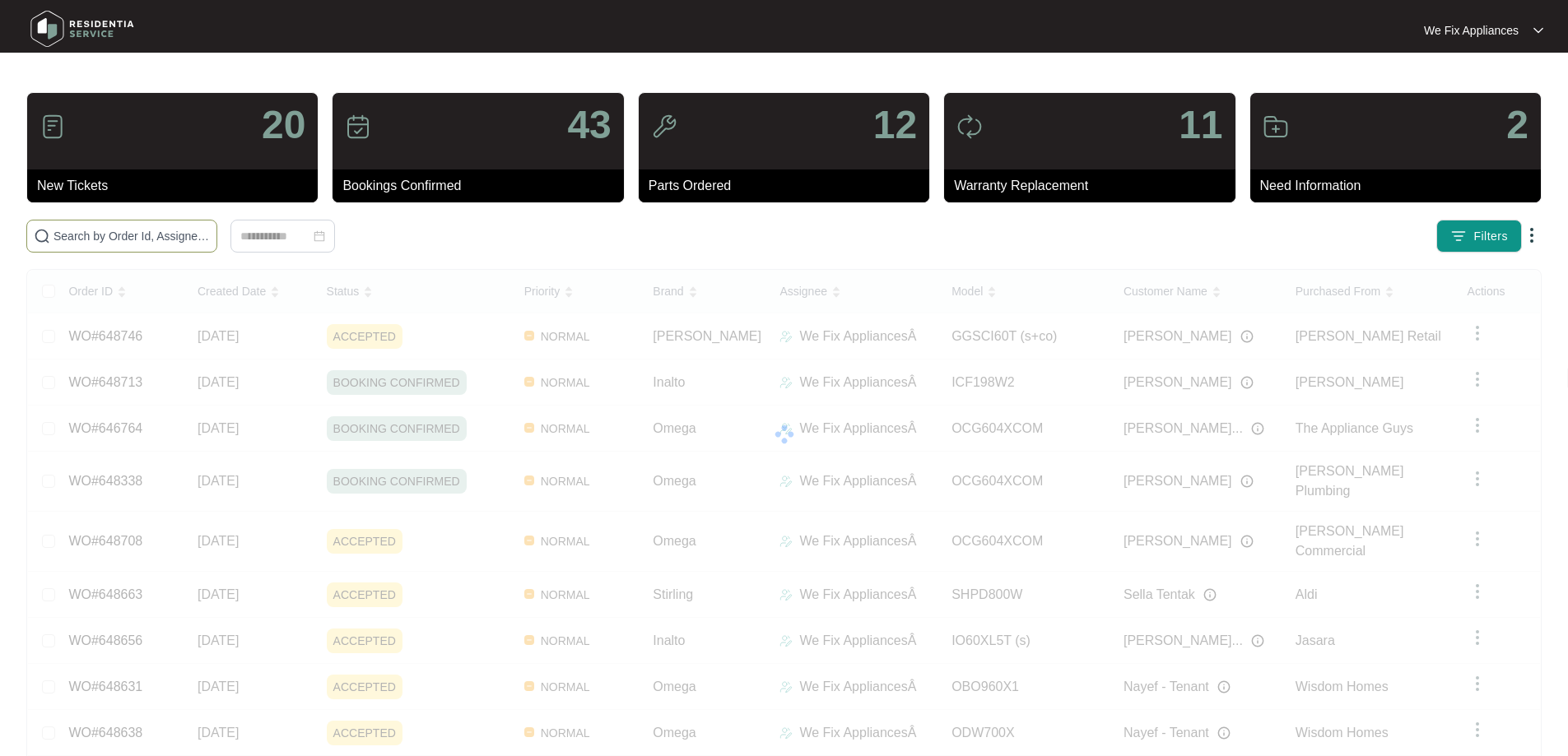
paste input "648415"
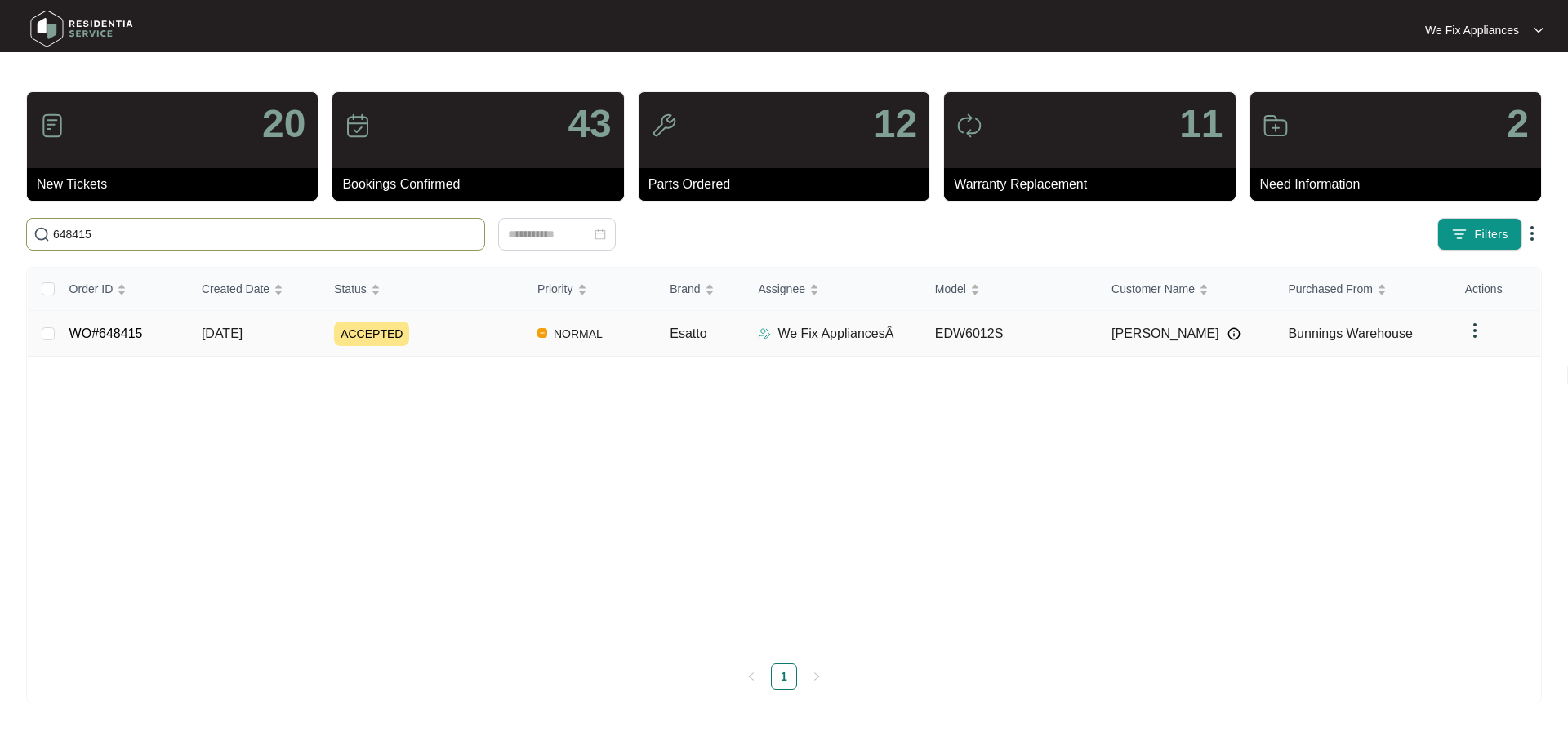
type input "648415"
click at [106, 337] on link "WO#648415" at bounding box center [105, 333] width 73 height 13
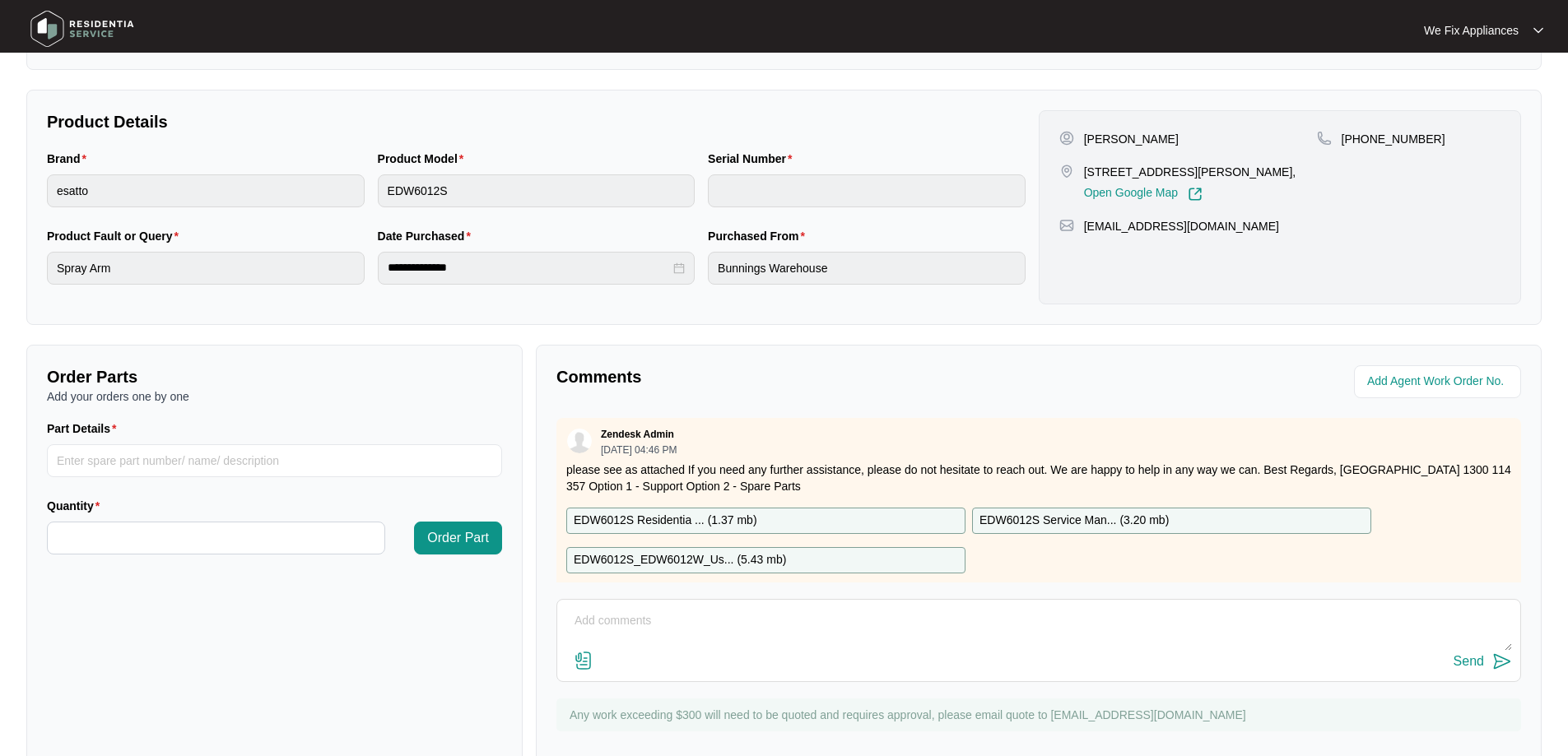
scroll to position [336, 0]
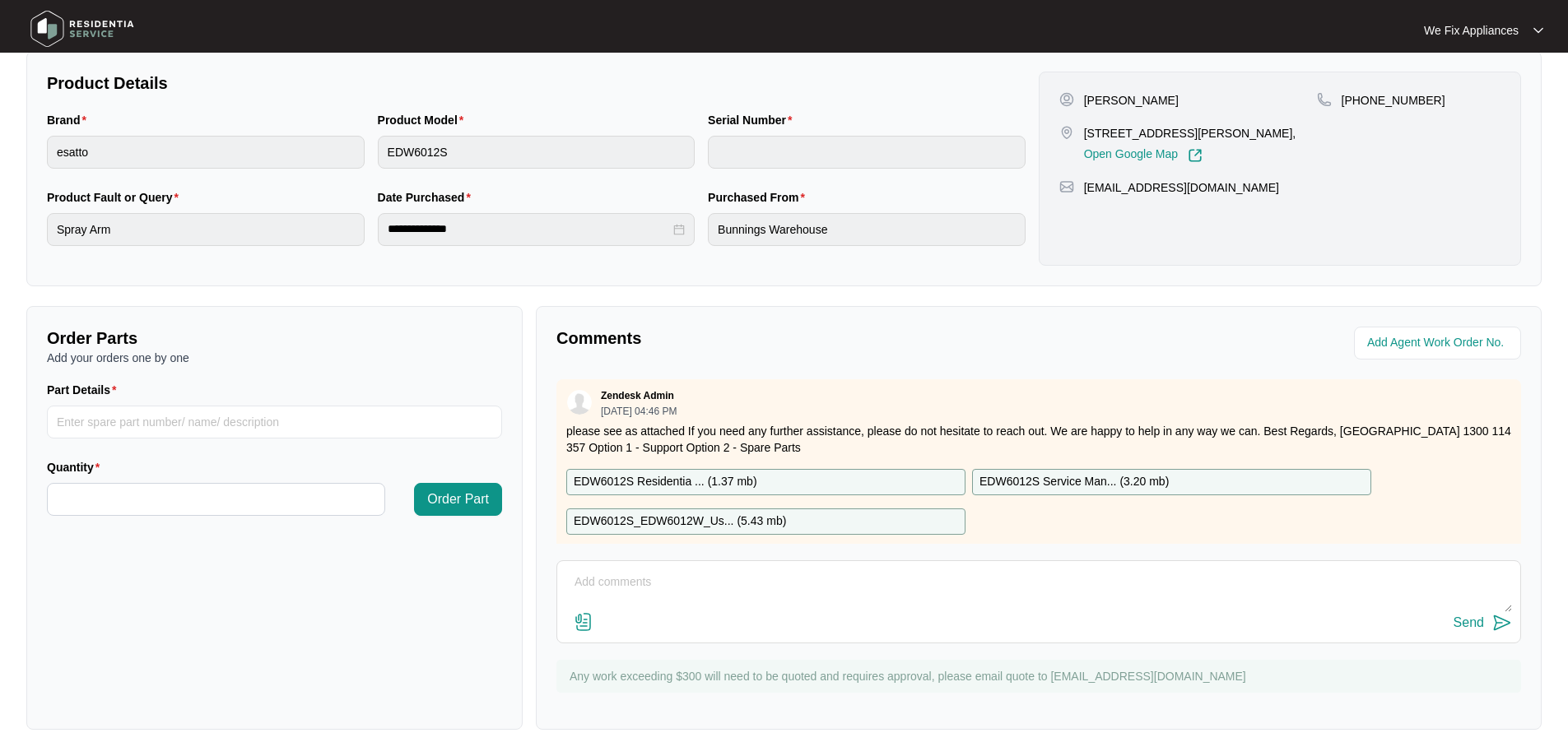
click at [770, 604] on textarea at bounding box center [1039, 590] width 947 height 42
type textarea "Hi guys, left message for customer to us back thank you."
click at [1478, 617] on div "Send" at bounding box center [1469, 622] width 31 height 14
click at [86, 16] on img at bounding box center [82, 29] width 116 height 49
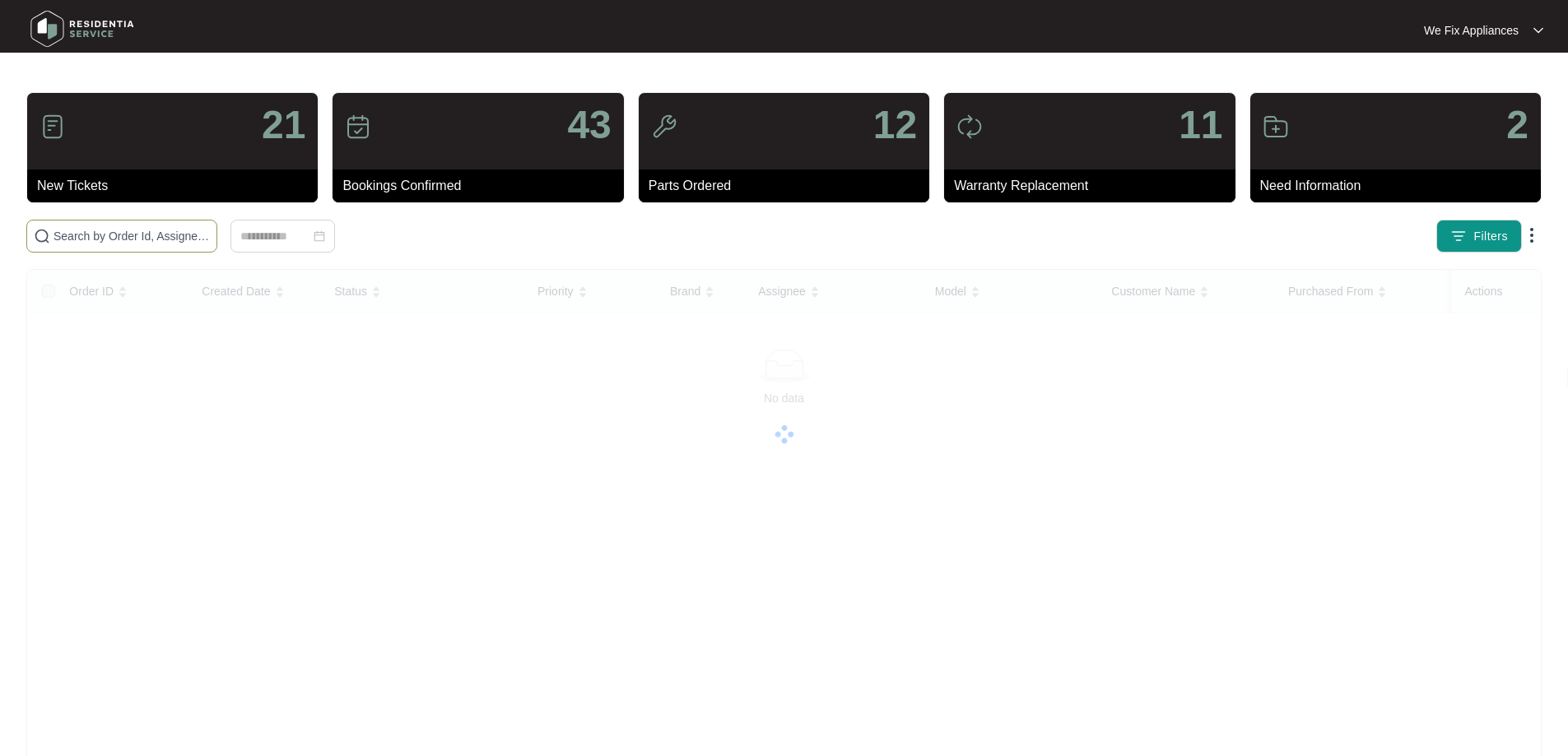
paste input "648338"
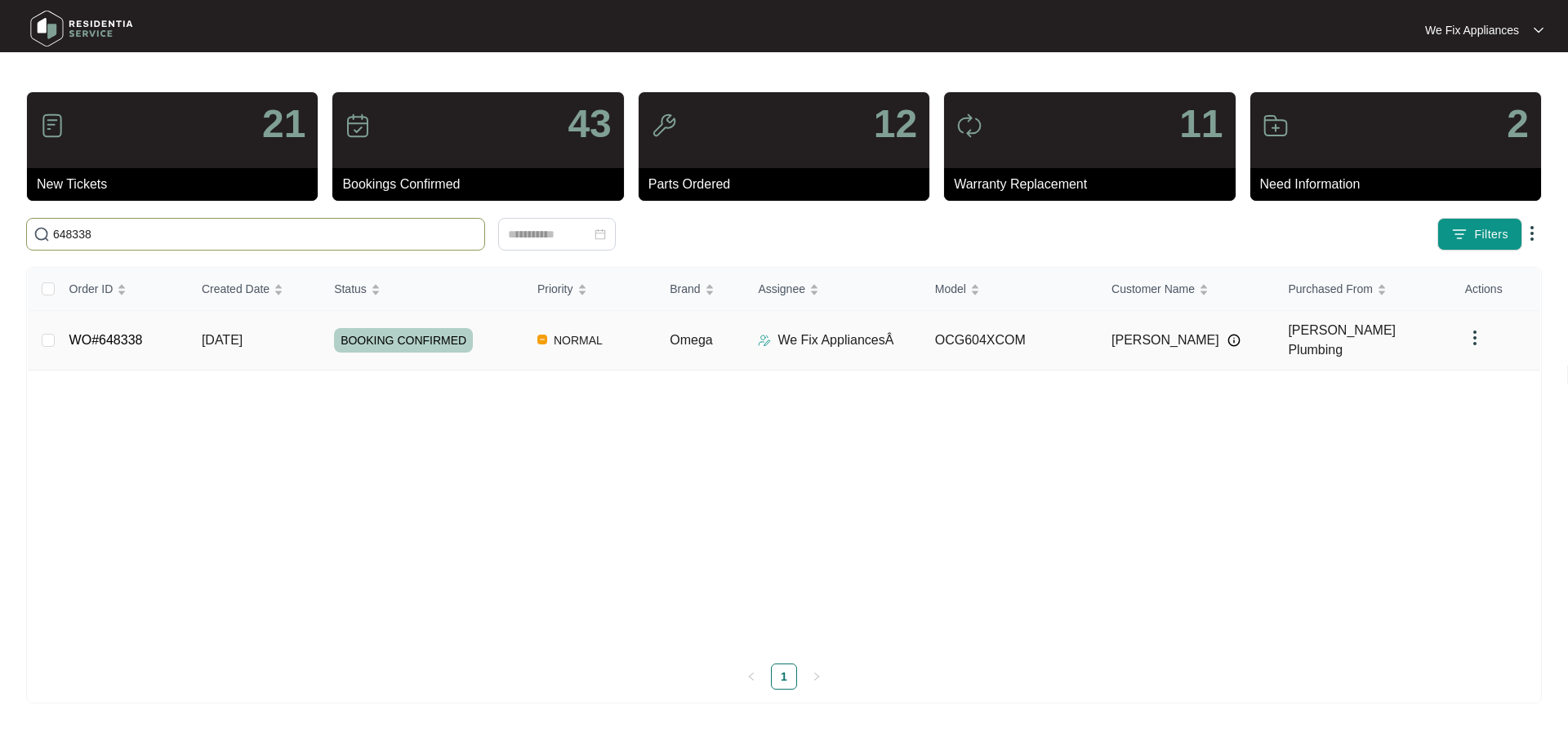
type input "648338"
click at [126, 333] on link "WO#648338" at bounding box center [105, 340] width 73 height 13
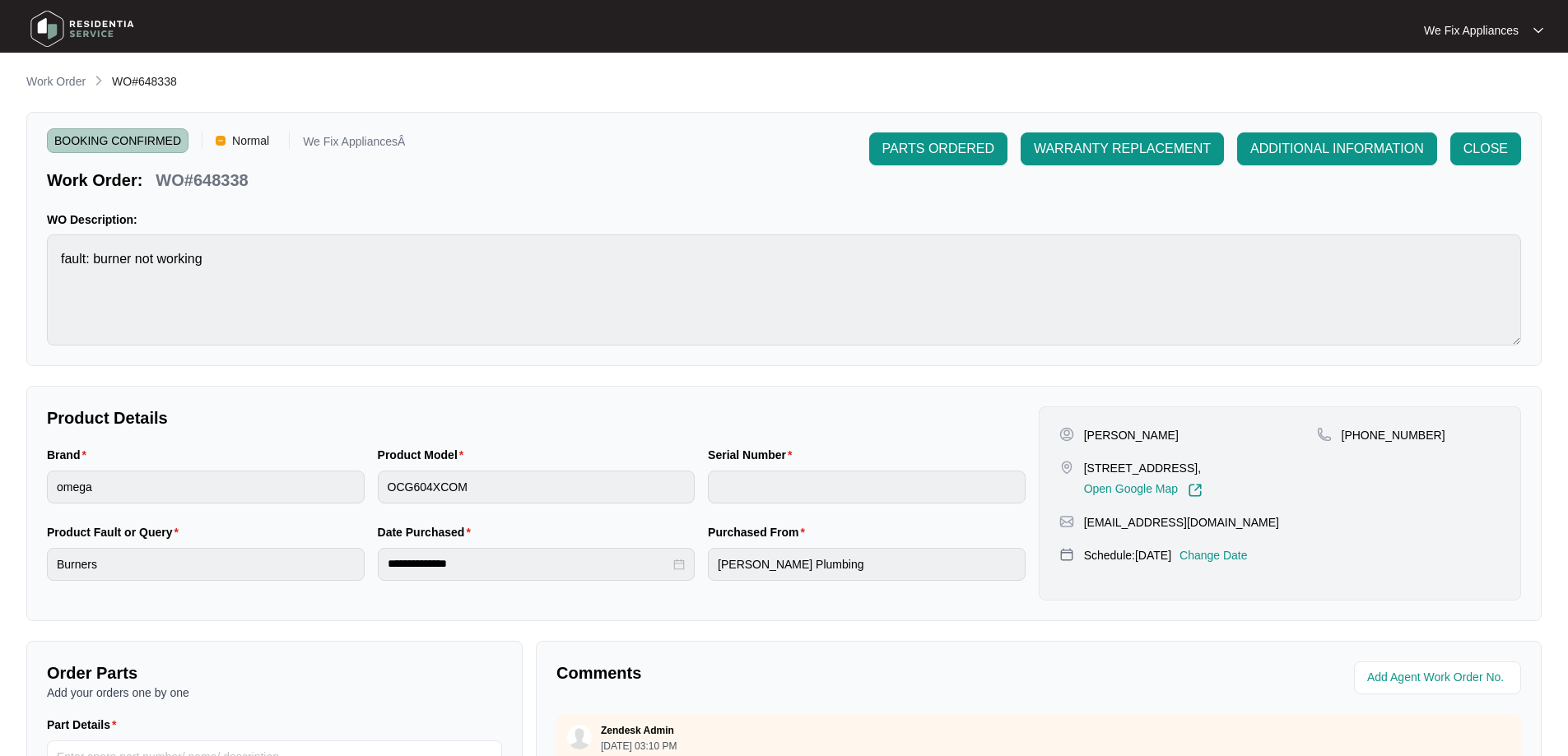
click at [94, 34] on img at bounding box center [82, 29] width 116 height 49
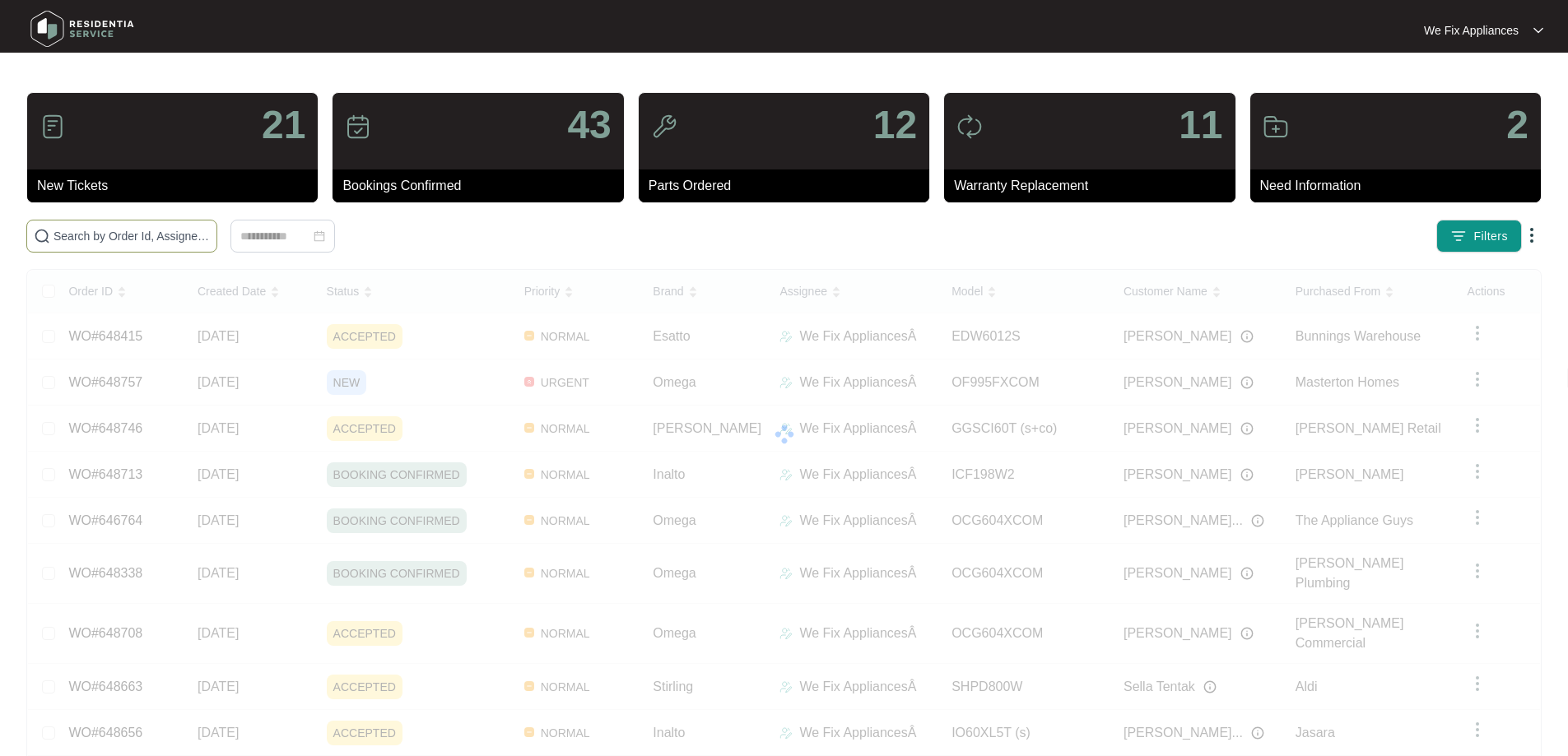
paste input "648746"
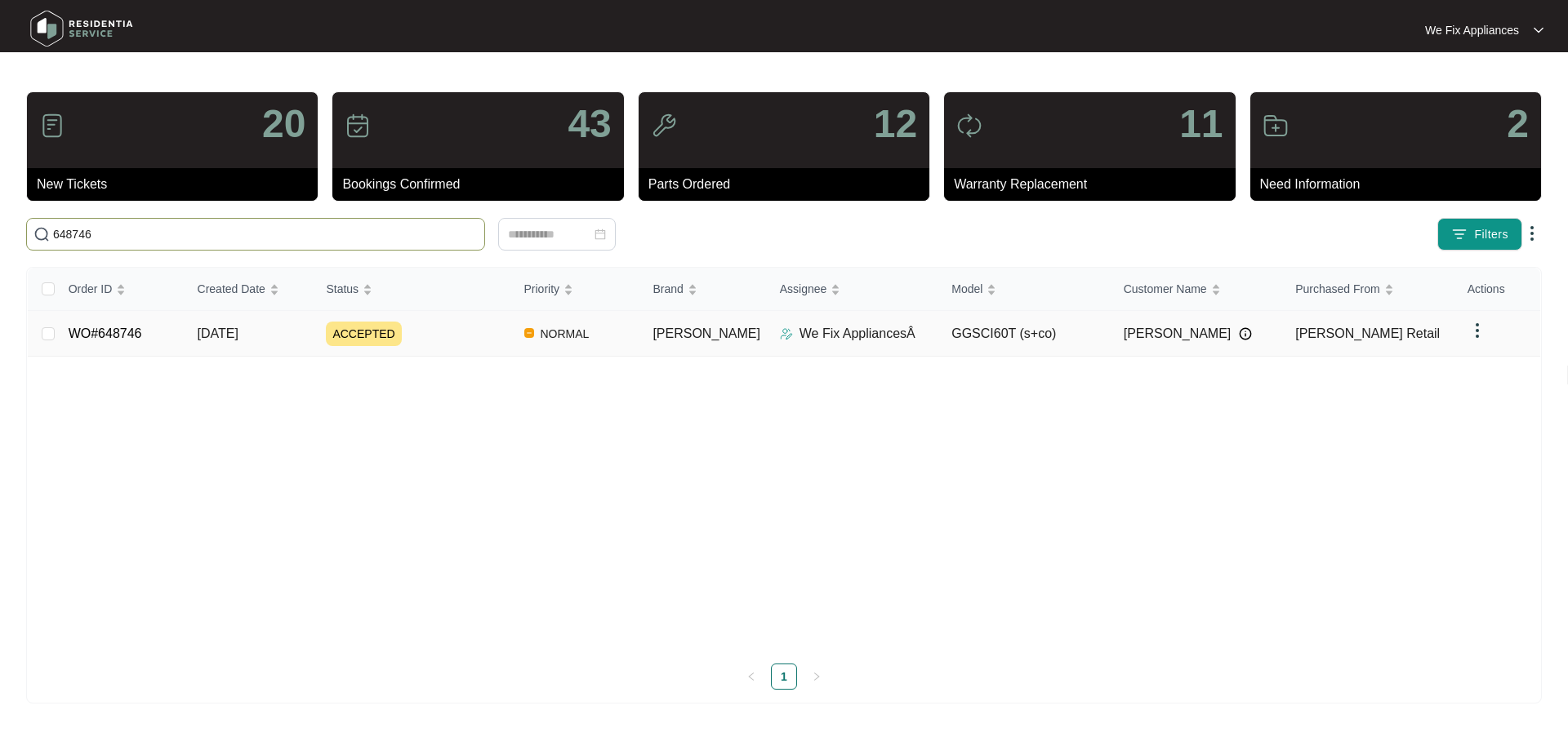
type input "648746"
click at [124, 335] on link "WO#648746" at bounding box center [105, 333] width 73 height 13
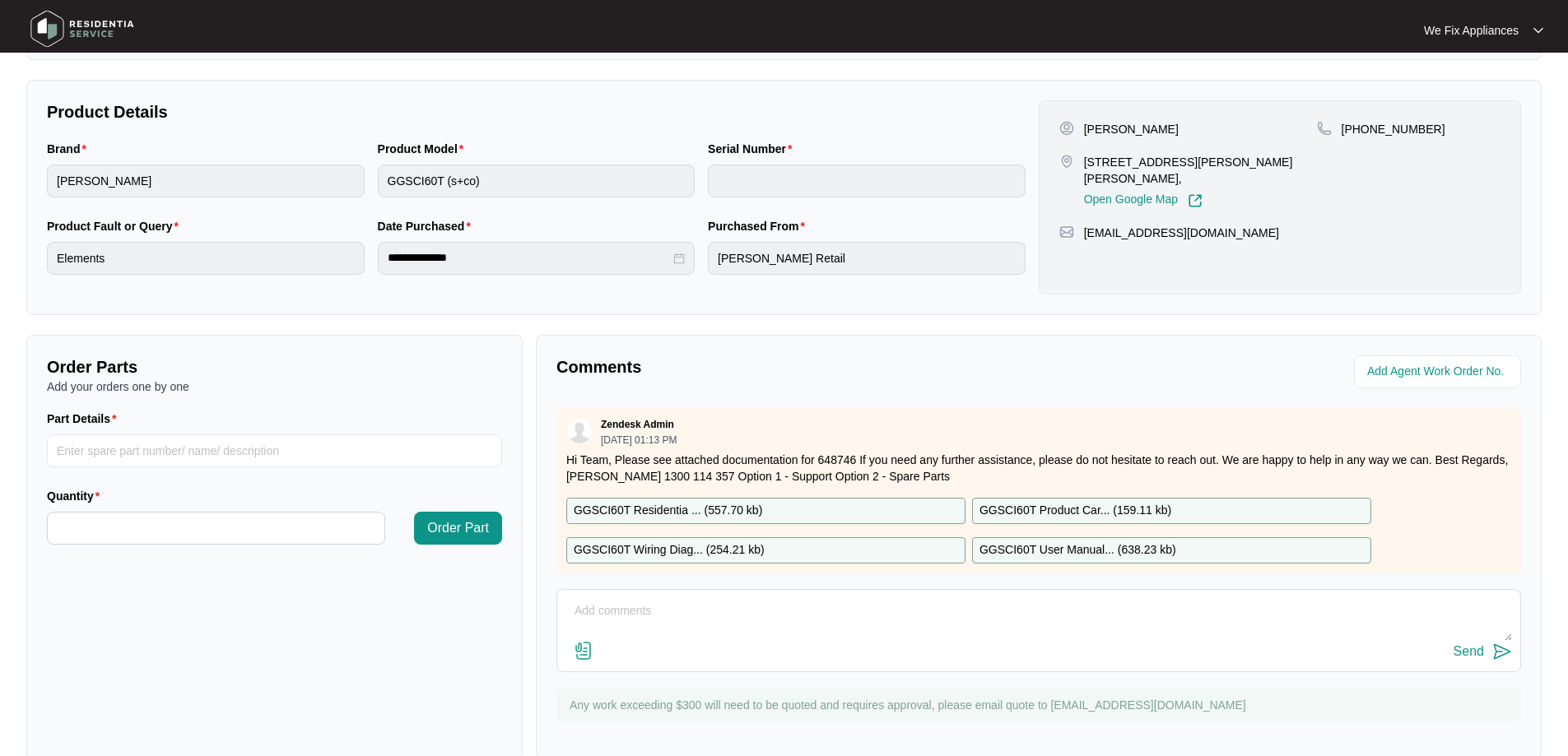
scroll to position [336, 0]
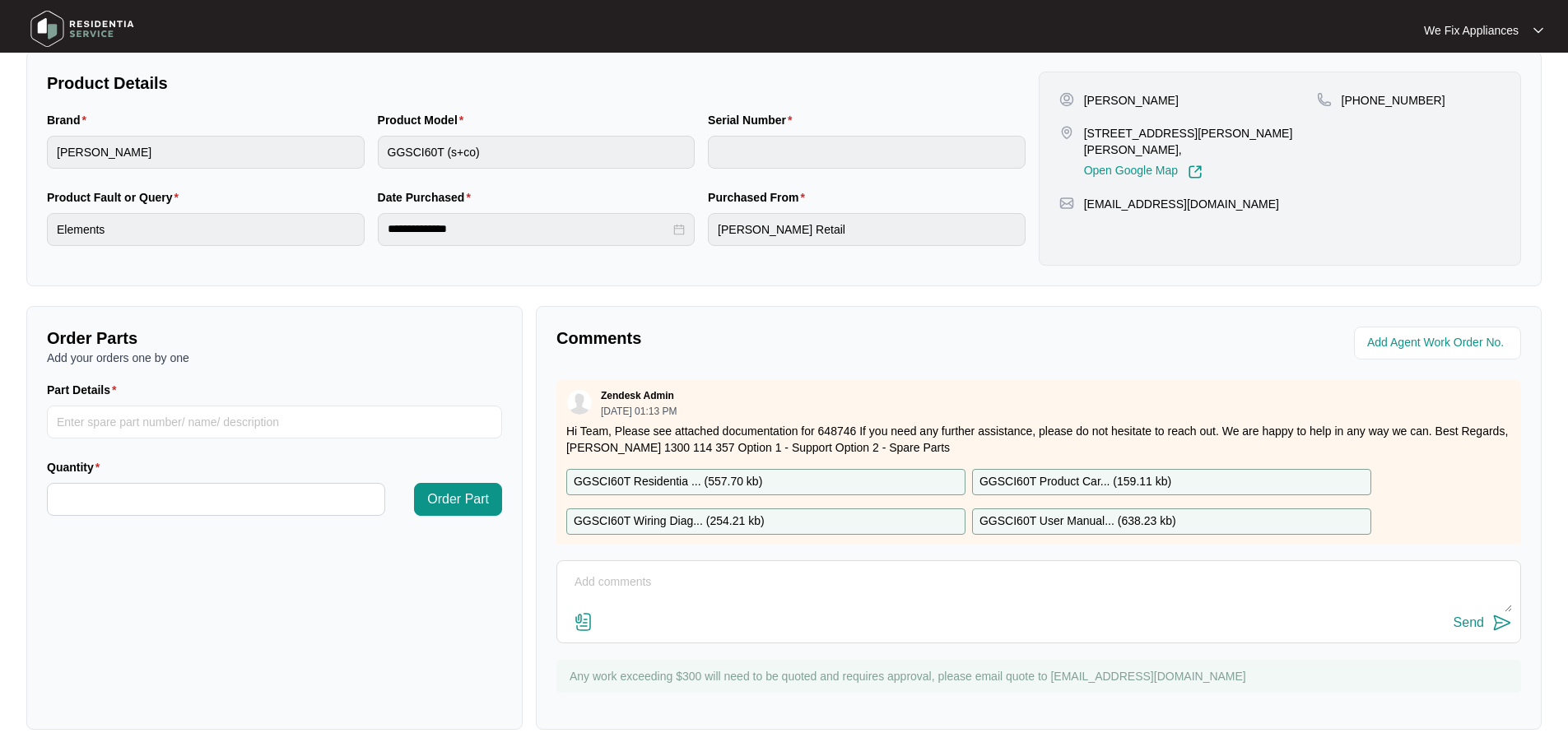
click at [667, 604] on textarea at bounding box center [1039, 590] width 947 height 42
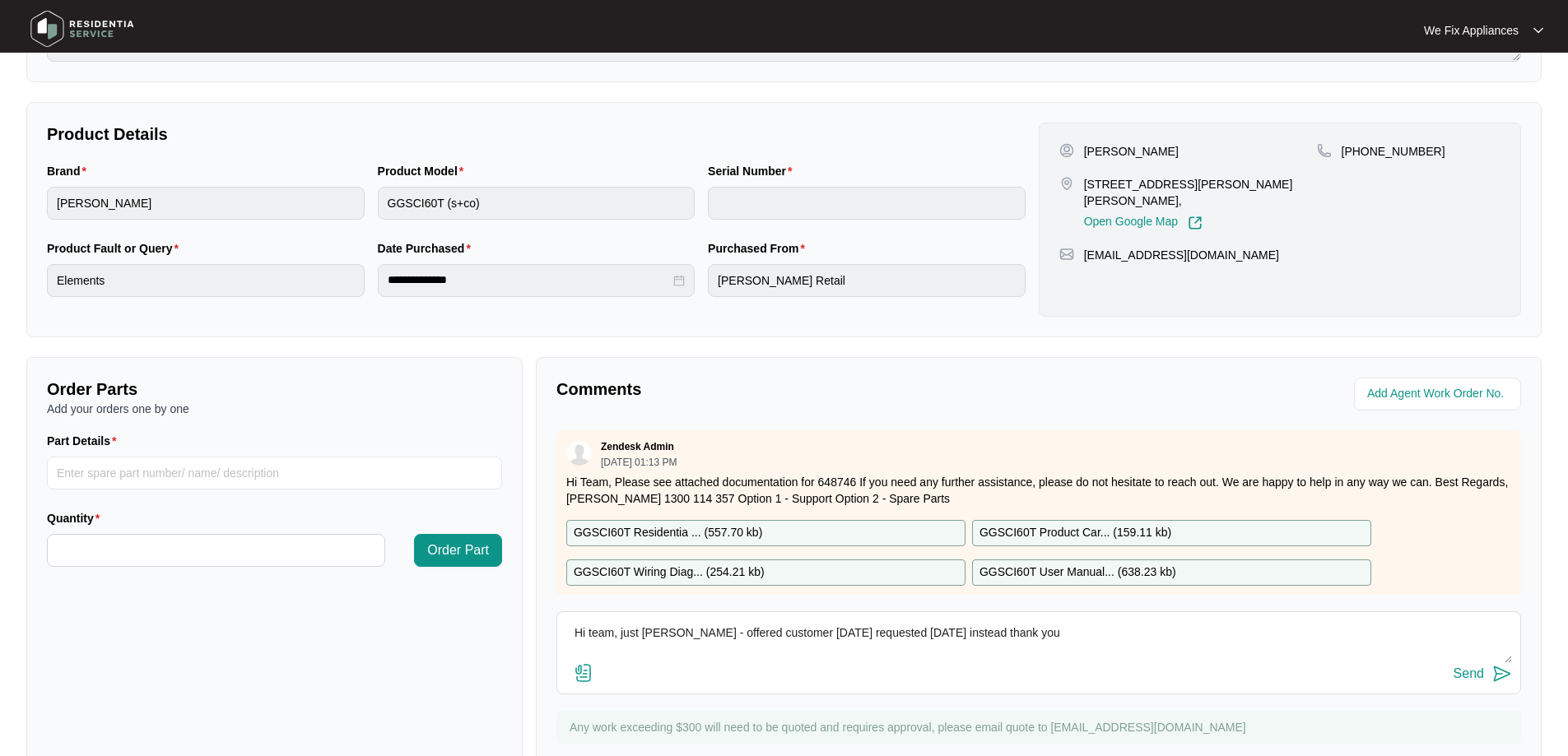
type textarea "Hi team, just [PERSON_NAME] - offered customer [DATE] requested [DATE] instead …"
click at [1463, 667] on div "Send" at bounding box center [1469, 674] width 31 height 14
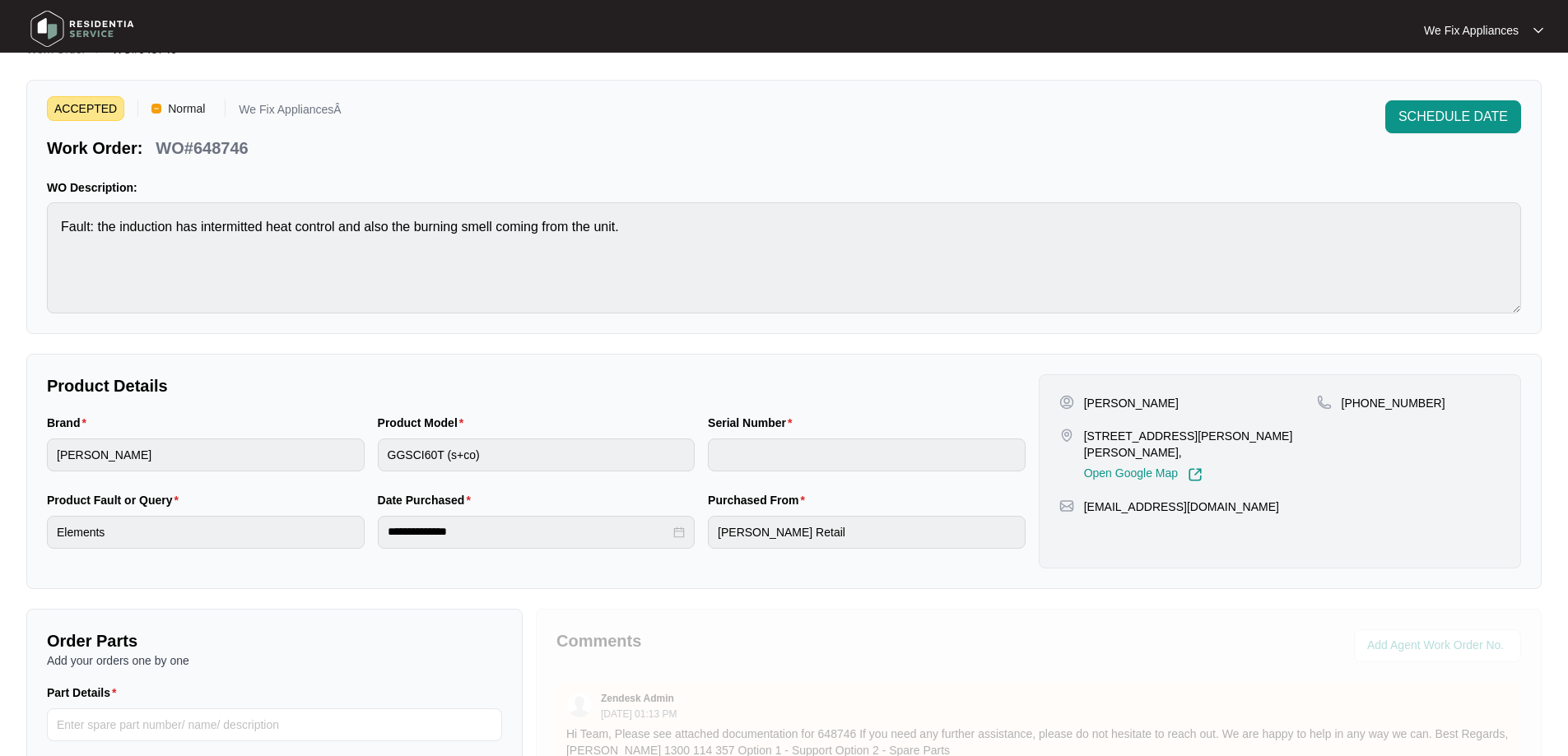
scroll to position [31, 0]
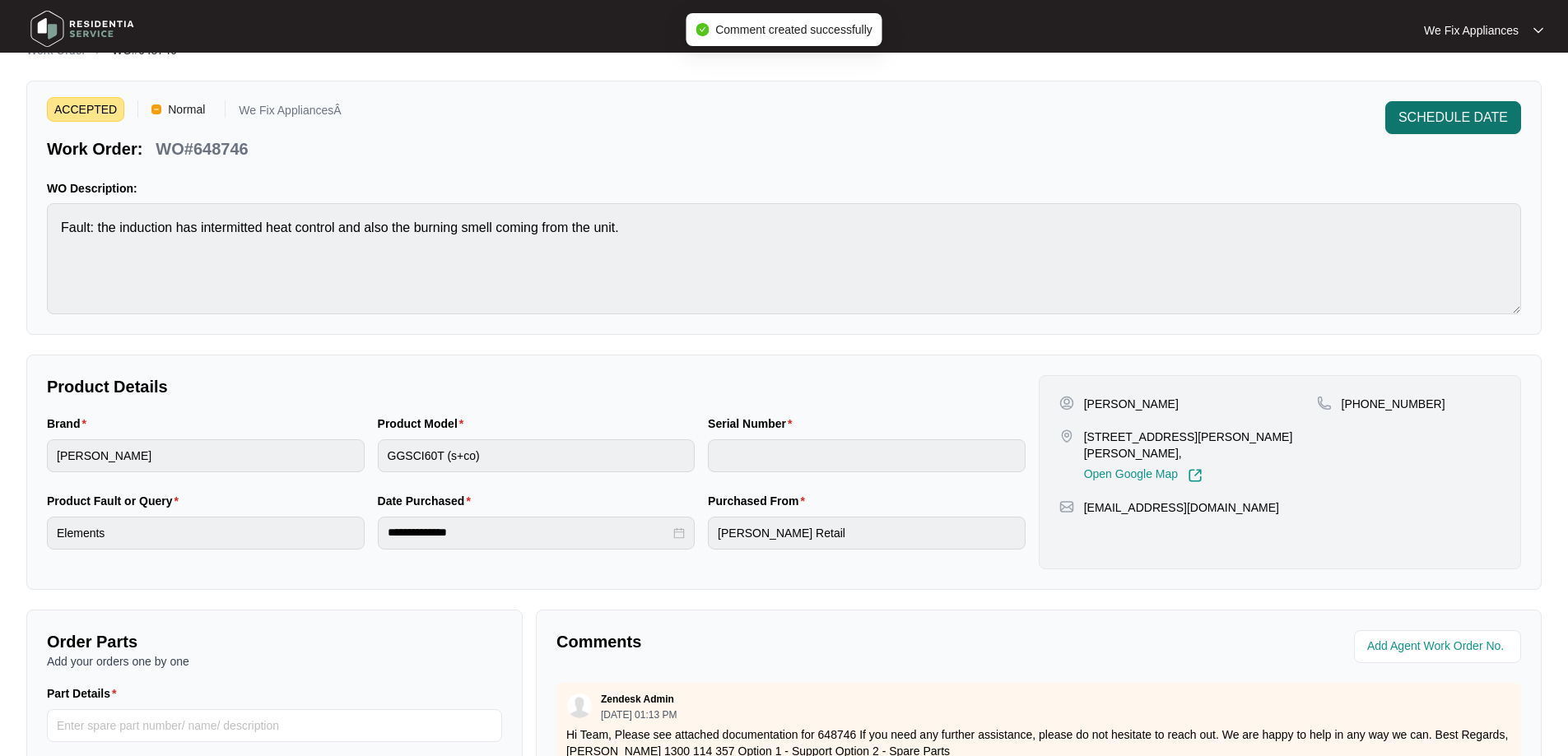
click at [1469, 123] on span "SCHEDULE DATE" at bounding box center [1453, 117] width 110 height 20
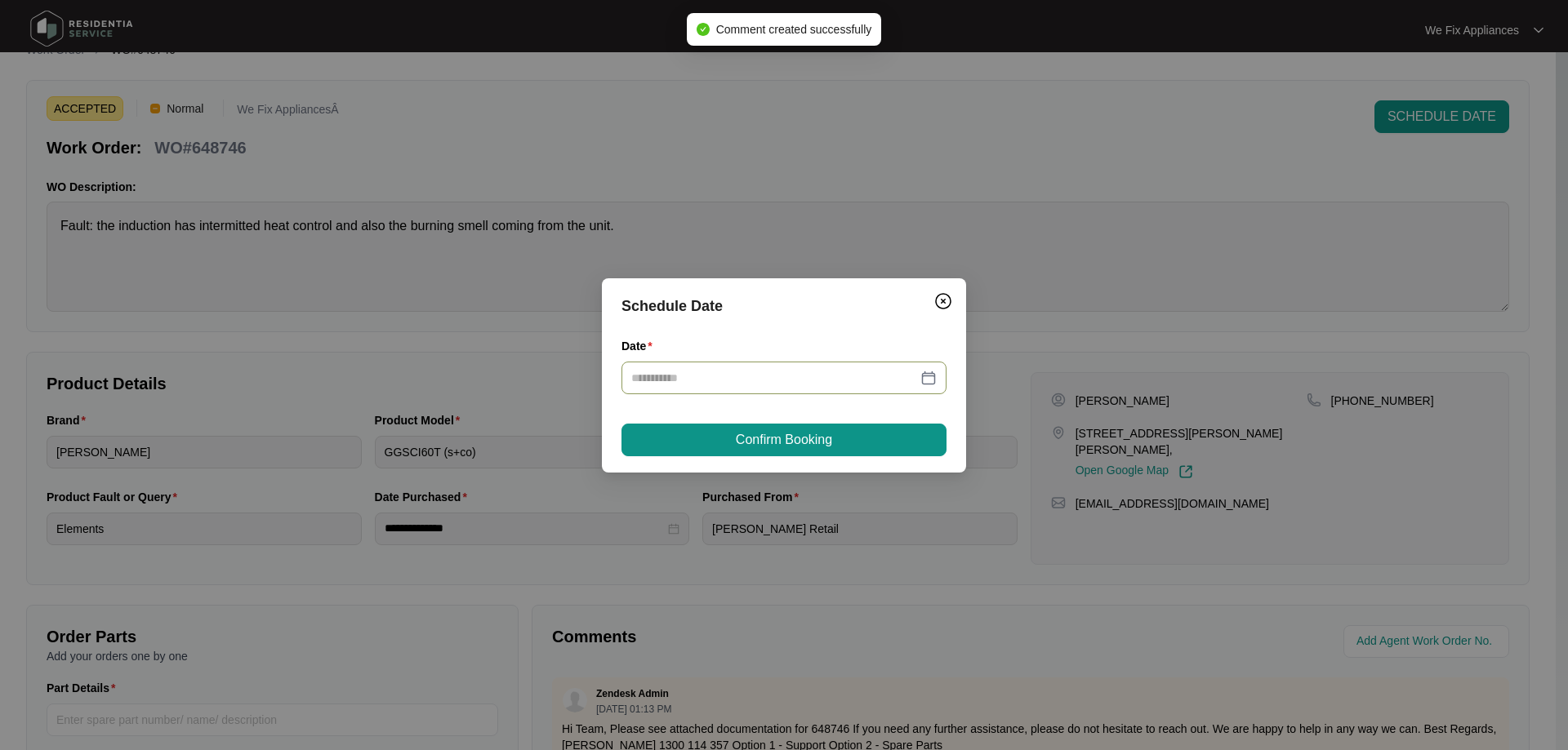
click at [720, 388] on div at bounding box center [783, 378] width 325 height 33
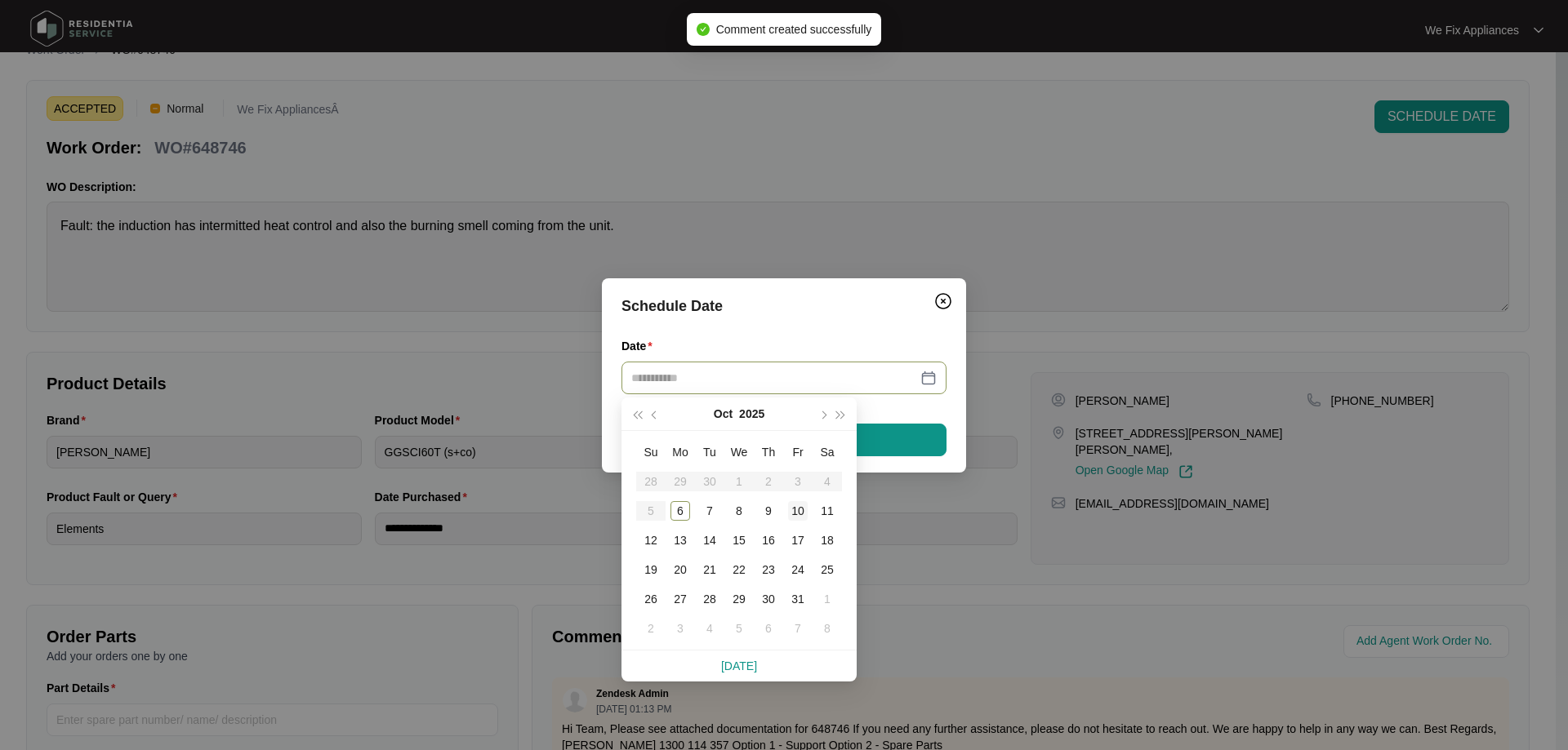
type input "**********"
click at [807, 501] on td "10" at bounding box center [797, 511] width 30 height 29
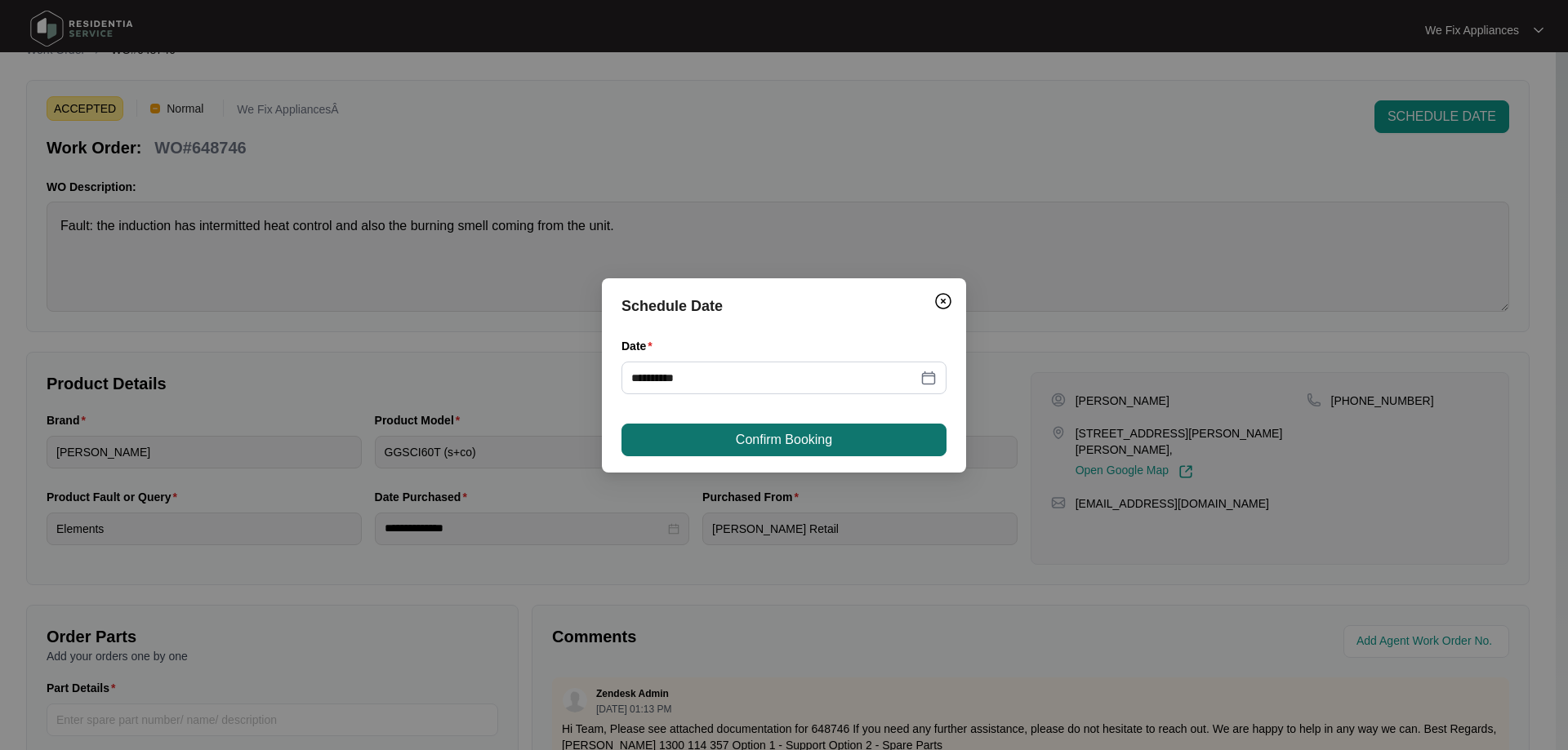
click at [803, 438] on span "Confirm Booking" at bounding box center [784, 439] width 96 height 19
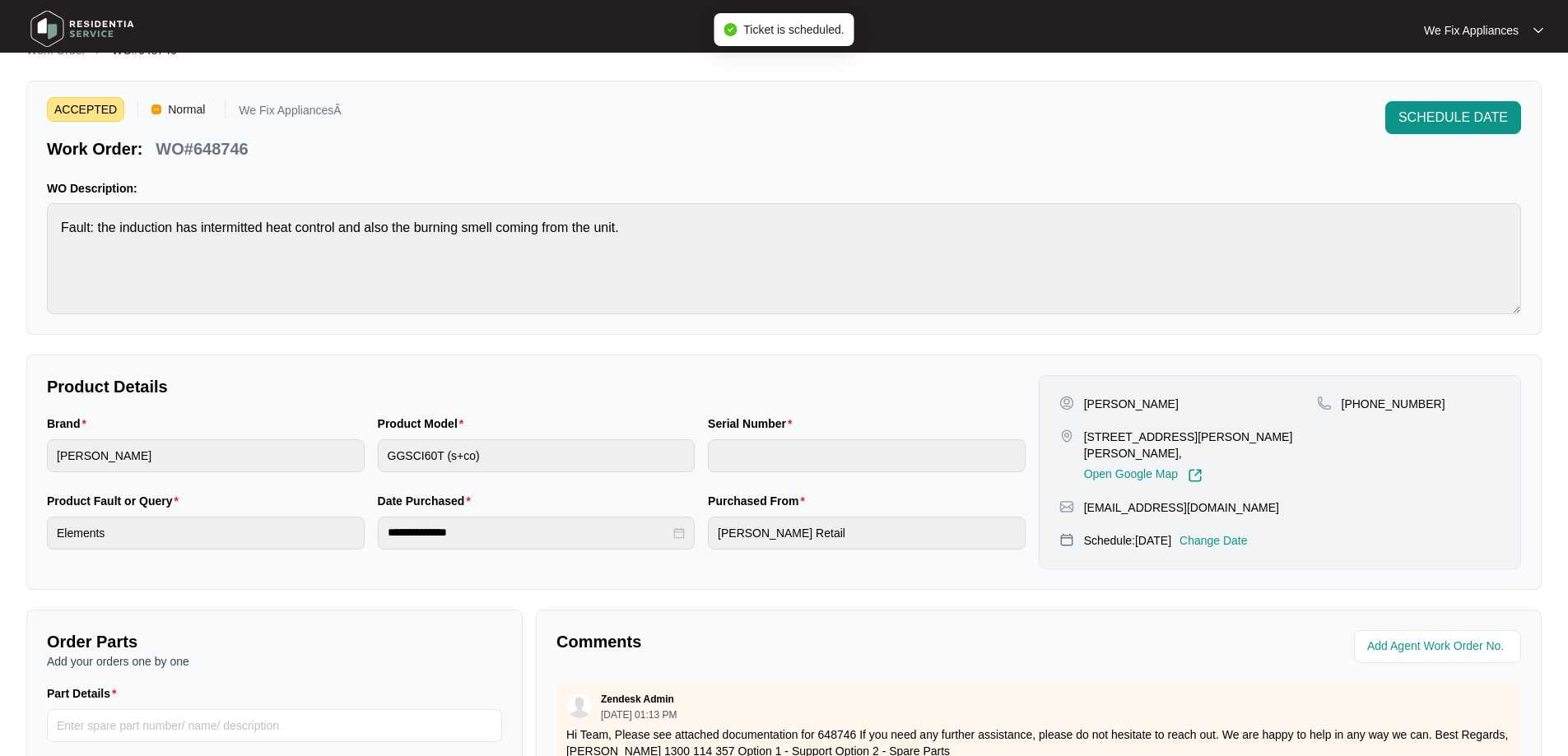
click at [110, 36] on img at bounding box center [82, 29] width 116 height 49
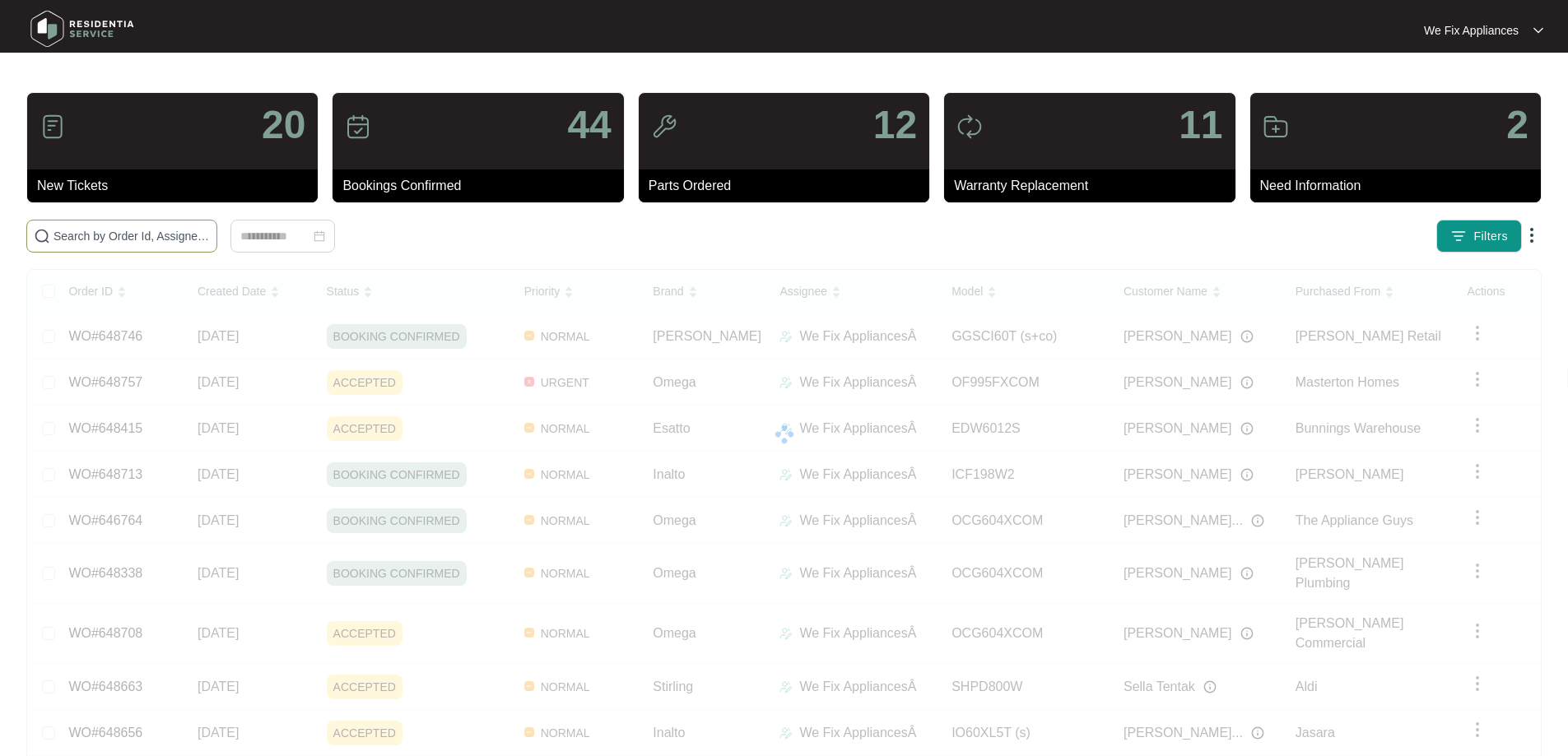
paste input "648757"
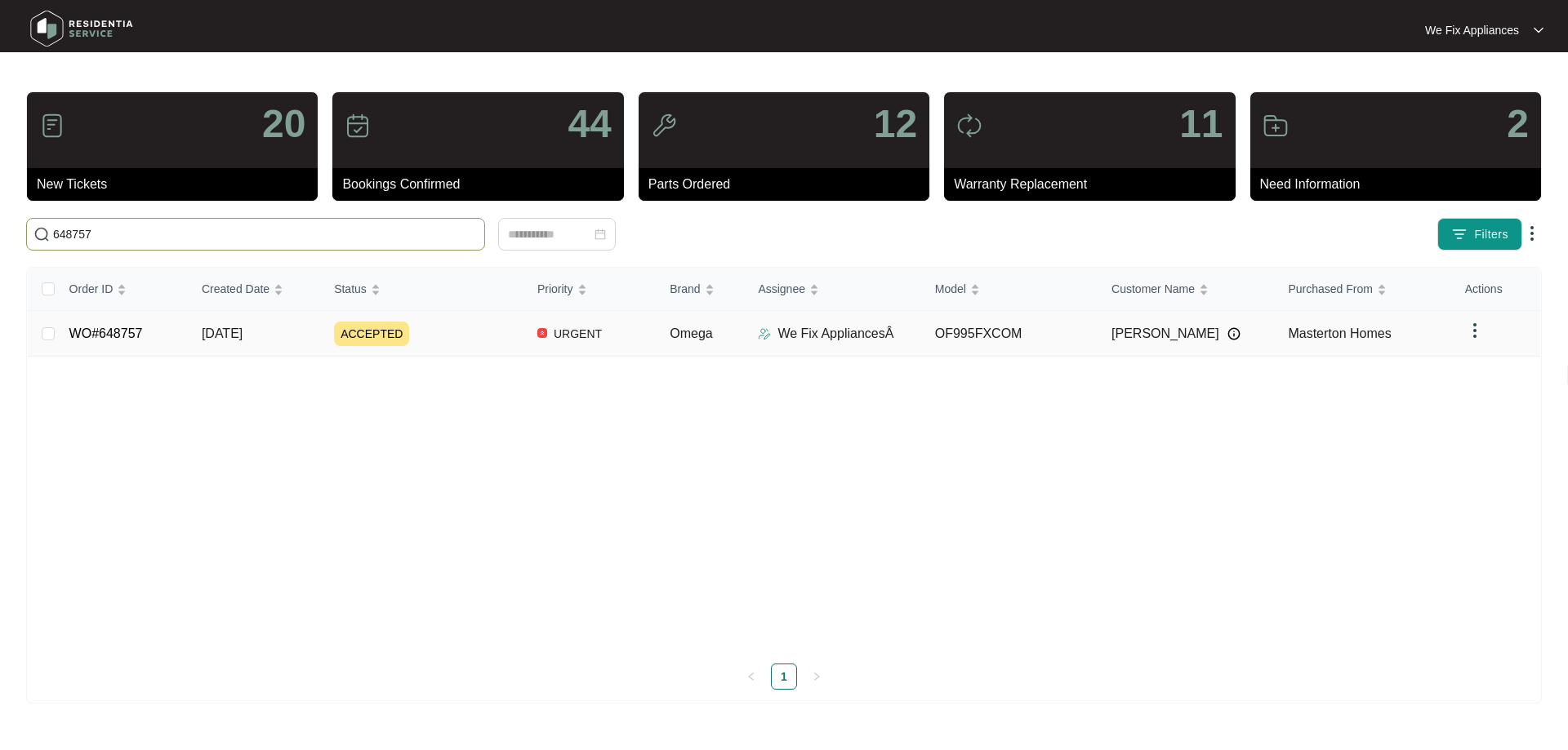
type input "648757"
click at [120, 329] on link "WO#648757" at bounding box center [105, 333] width 73 height 13
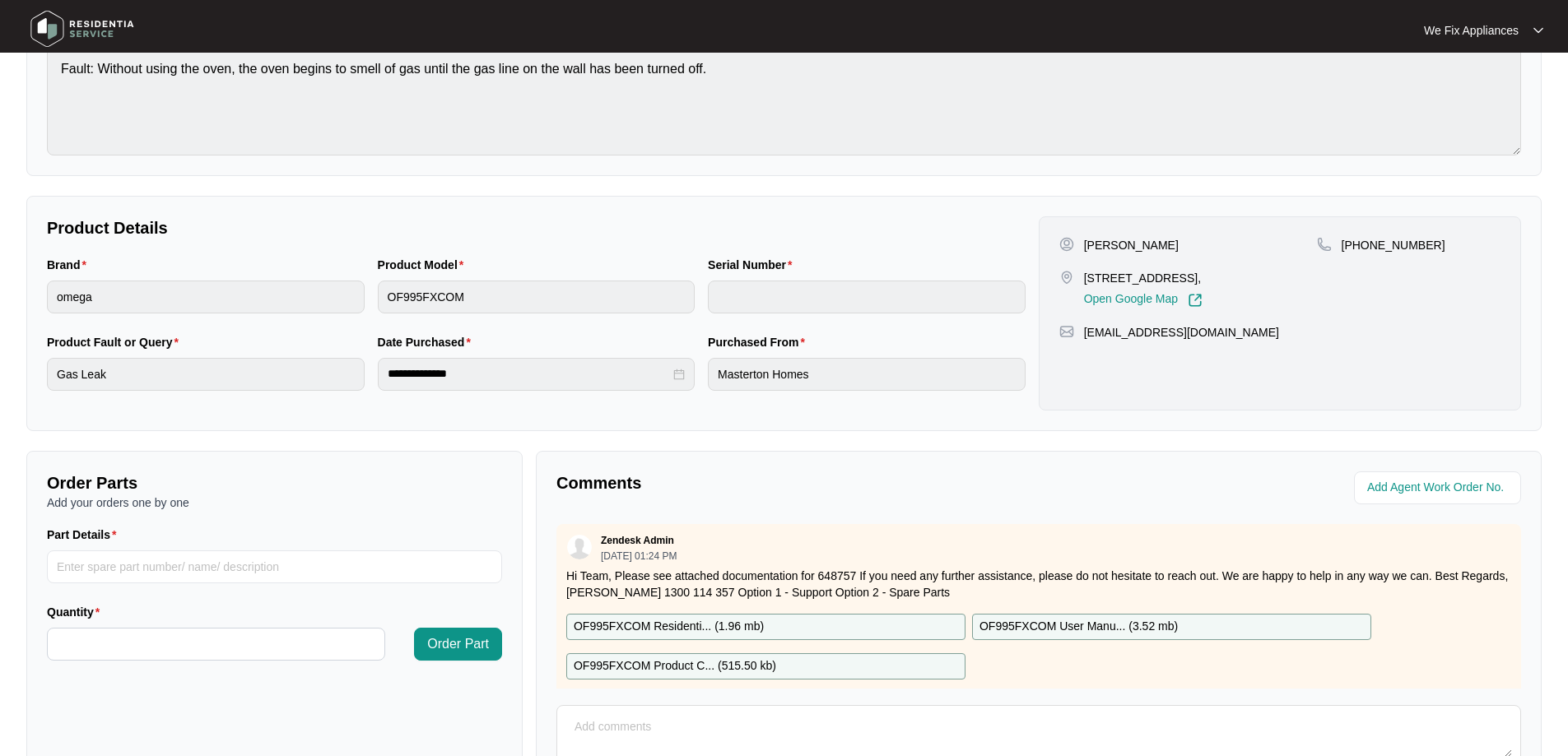
scroll to position [336, 0]
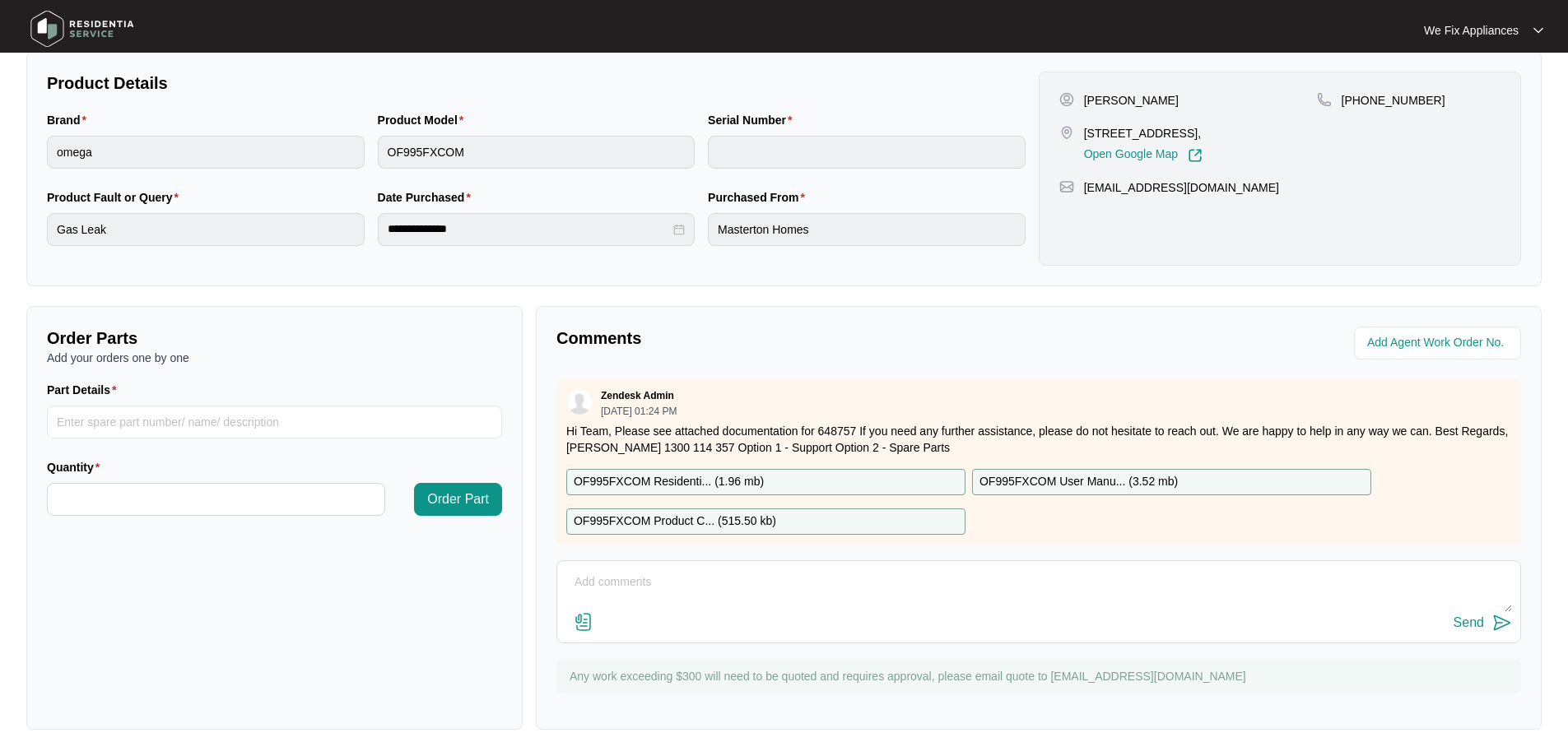
click at [707, 571] on textarea at bounding box center [1039, 590] width 947 height 42
click at [616, 584] on textarea "Hi guys offered customer [DATE] as it is urgent and she said no its been happen…" at bounding box center [1039, 590] width 947 height 42
click at [1138, 586] on textarea "Hi guys fyi- offered customer [DATE] as it is urgent and she said no its been h…" at bounding box center [1039, 590] width 947 height 42
type textarea "Hi guys fyi- offered customer [DATE] as it is urgent and she said no its been h…"
click at [1467, 618] on div "Send" at bounding box center [1469, 622] width 31 height 14
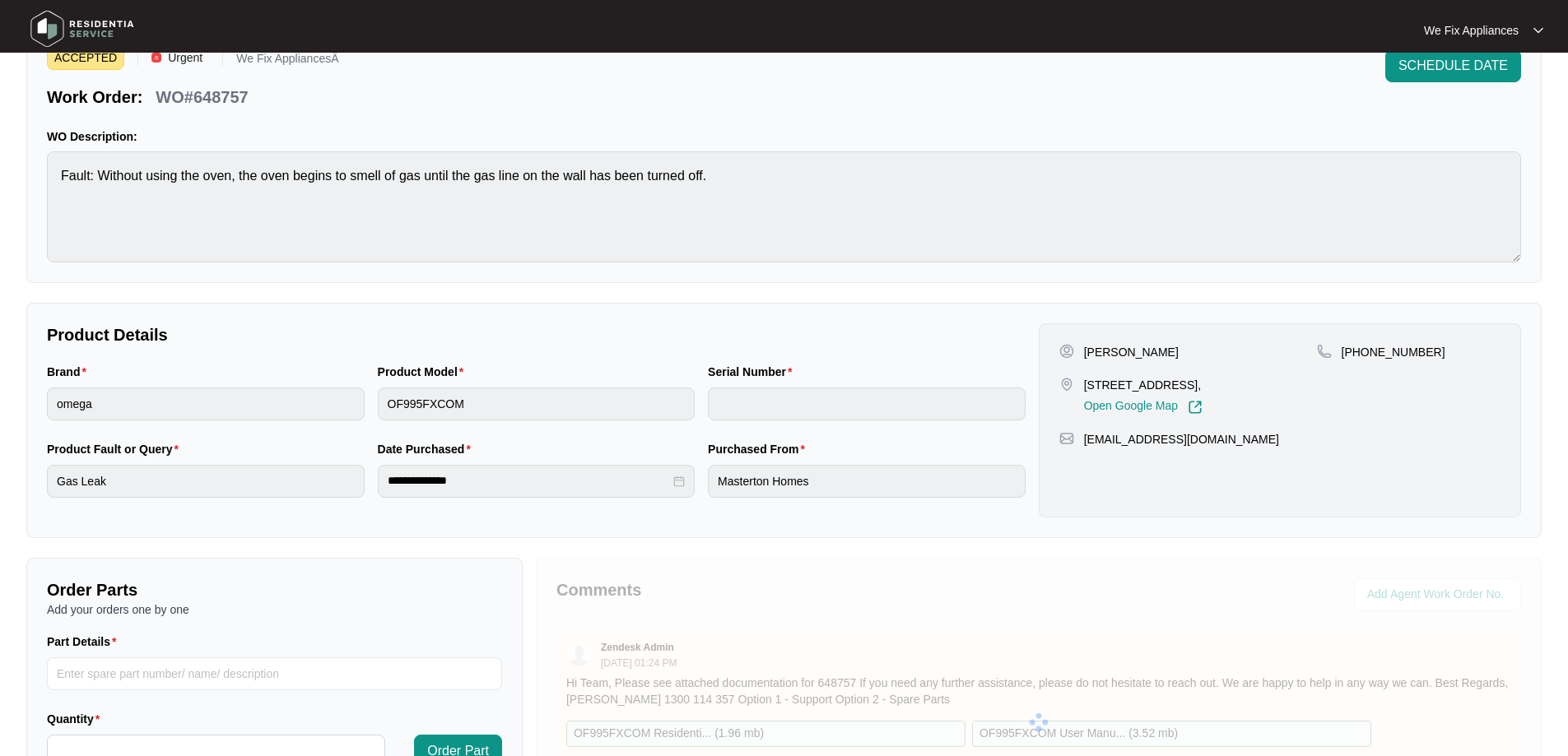
scroll to position [0, 0]
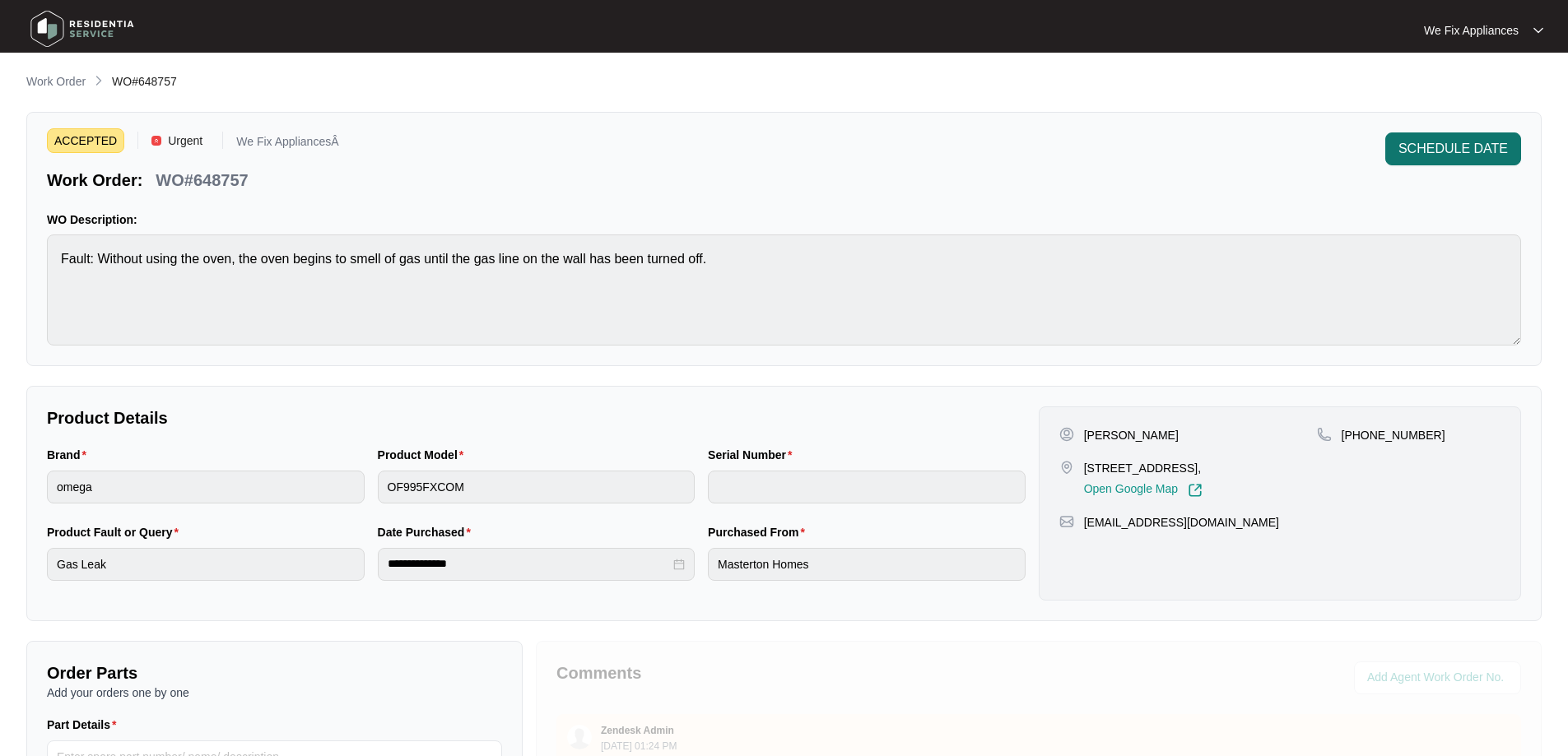
click at [1457, 133] on button "SCHEDULE DATE" at bounding box center [1453, 149] width 136 height 33
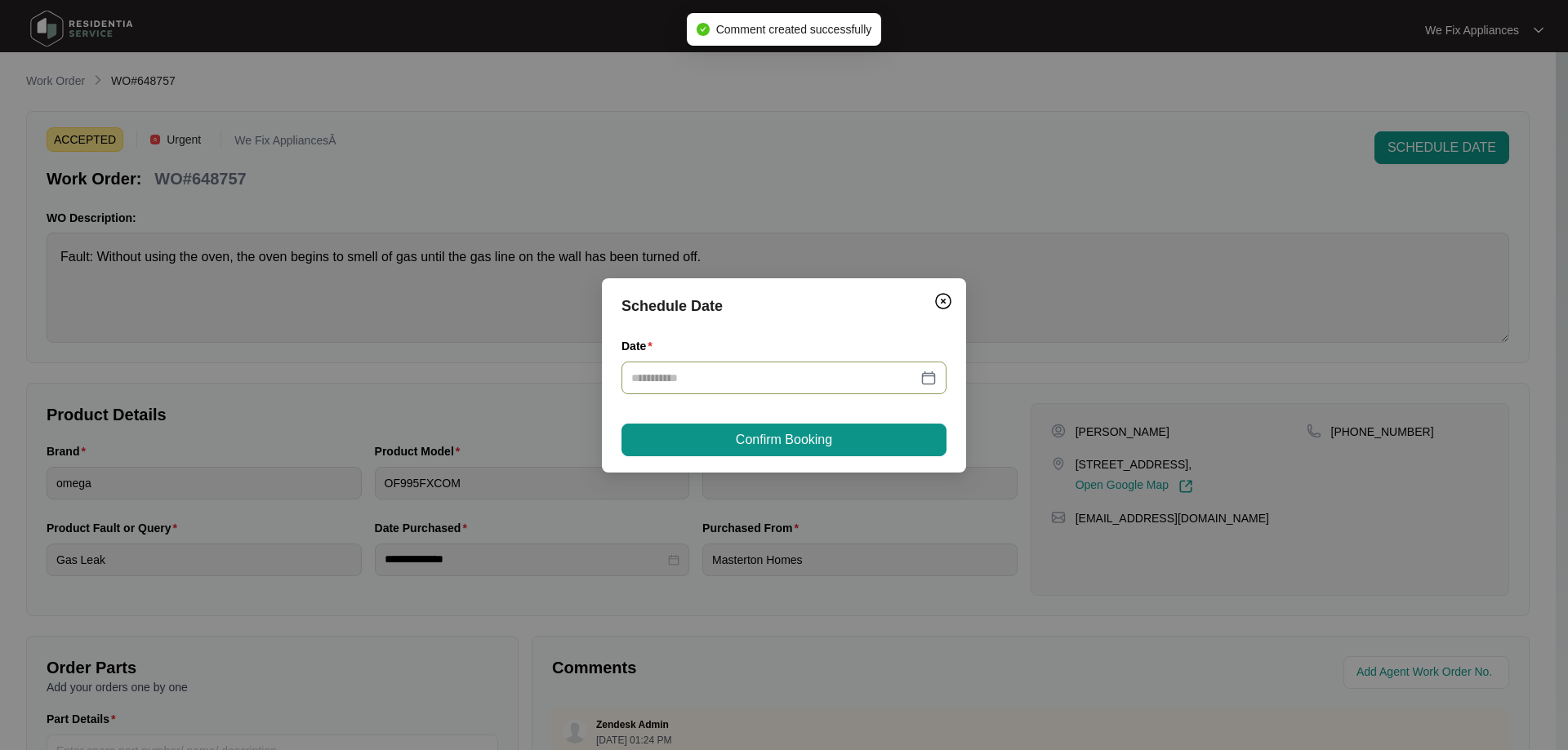
click at [708, 367] on div at bounding box center [783, 378] width 325 height 33
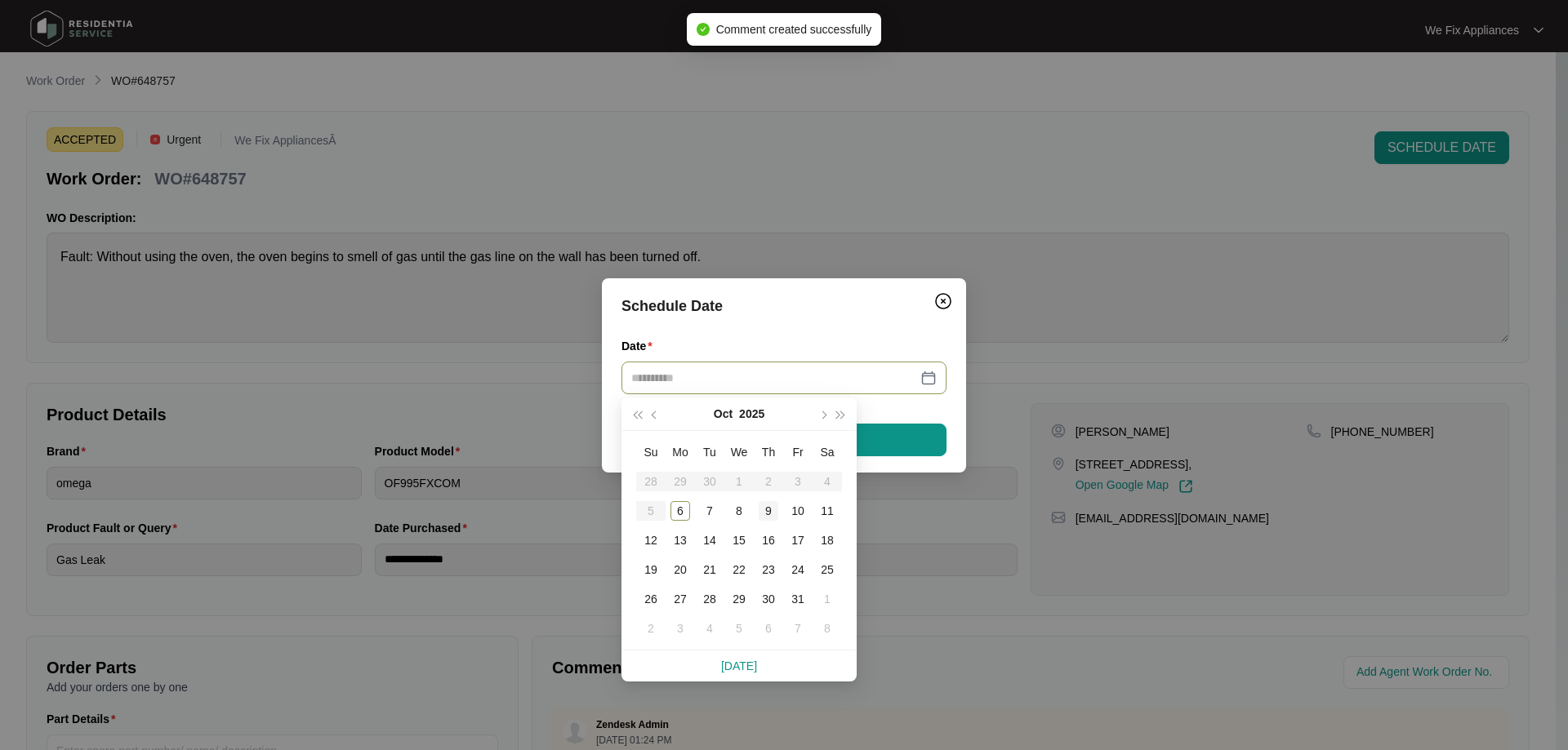
type input "**********"
click at [769, 509] on div "9" at bounding box center [768, 511] width 19 height 19
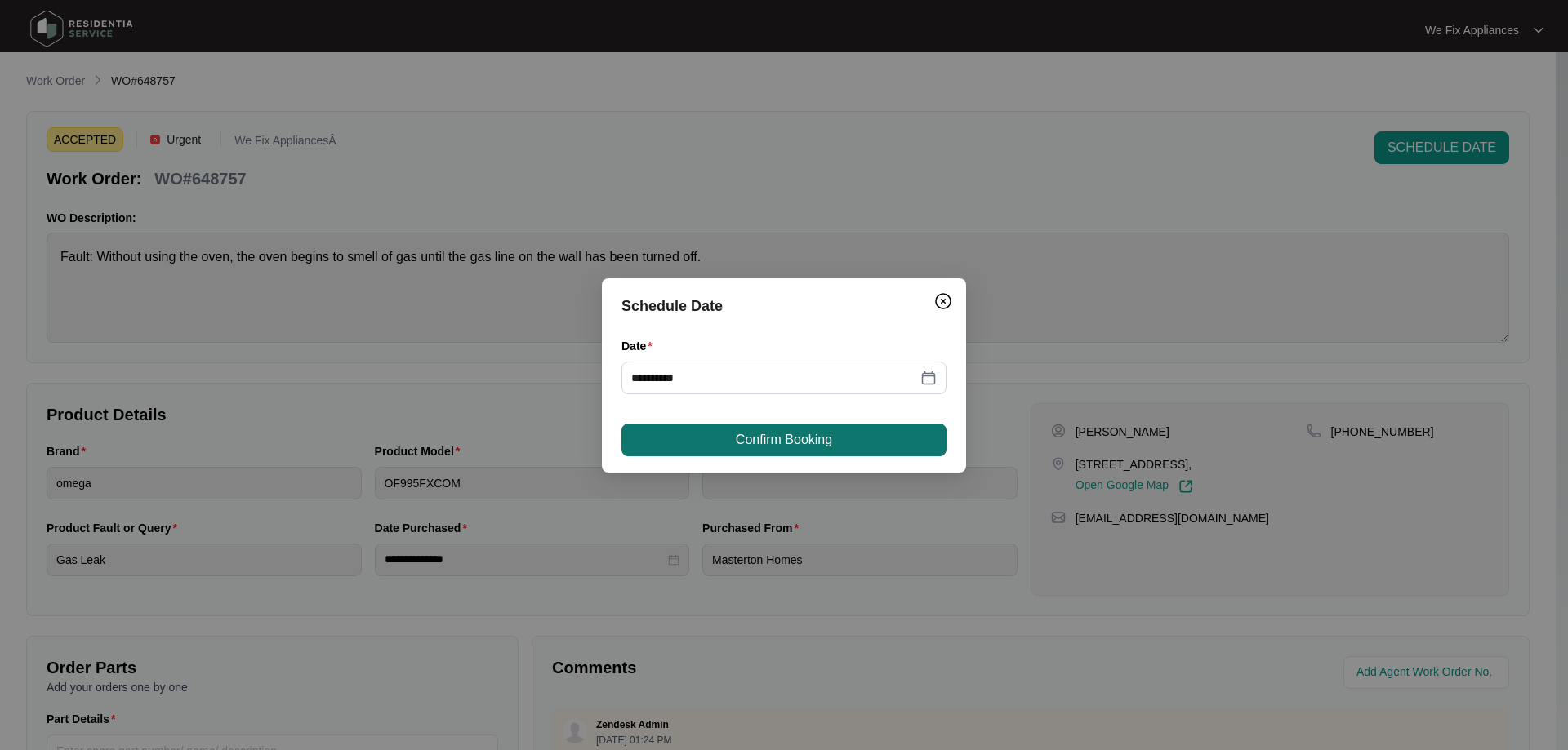
click at [733, 437] on button "Confirm Booking" at bounding box center [783, 440] width 325 height 33
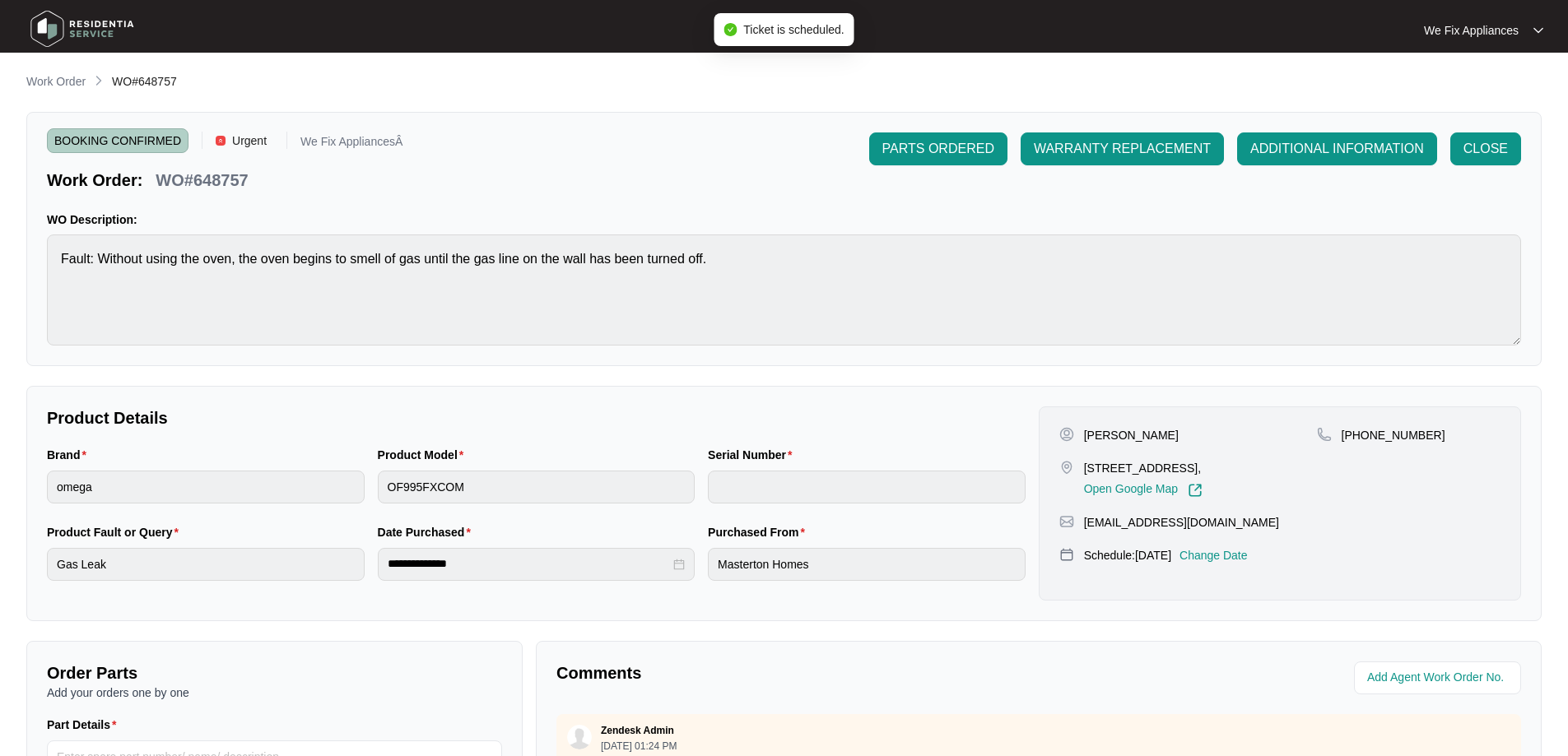
click at [92, 23] on img at bounding box center [82, 29] width 116 height 49
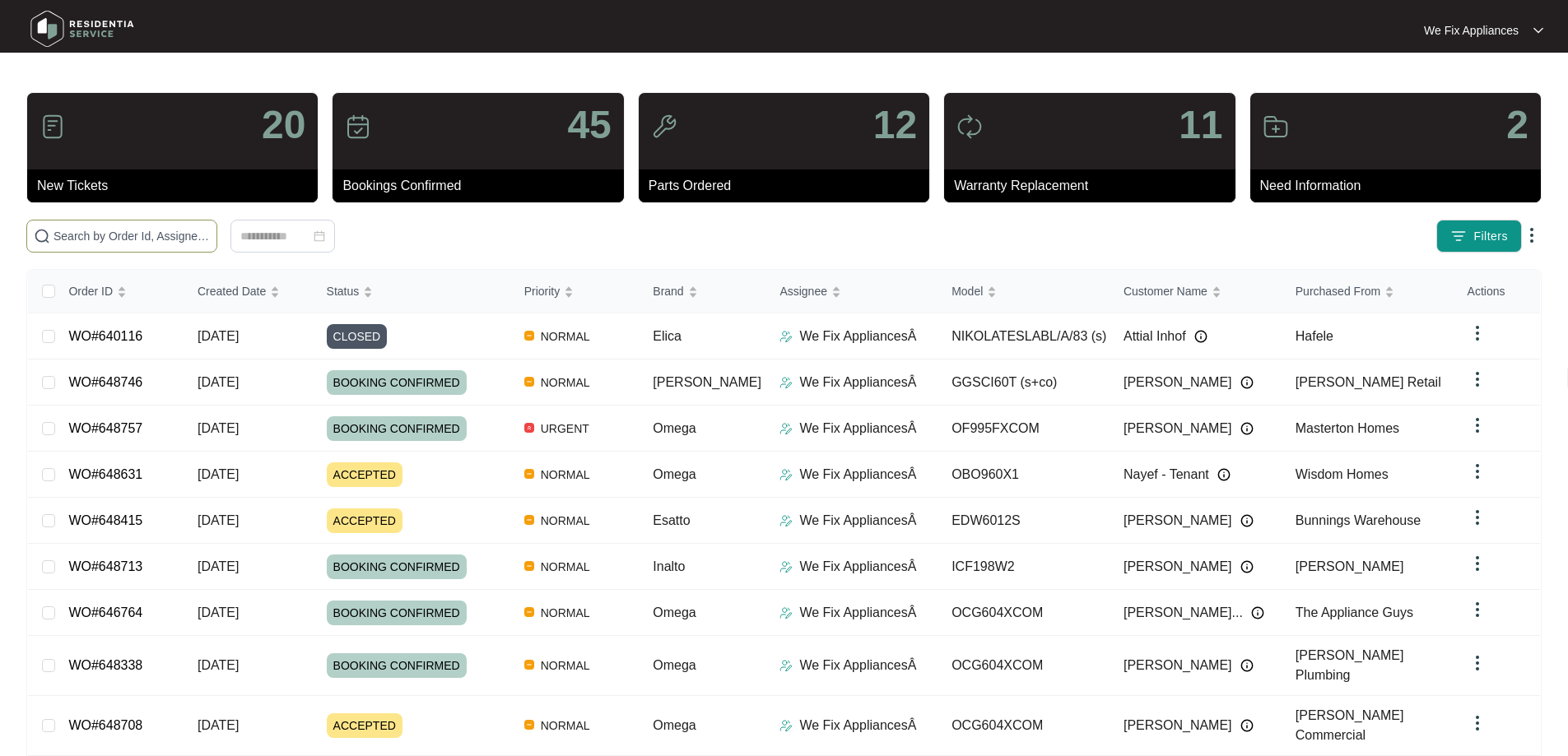
paste input "646745"
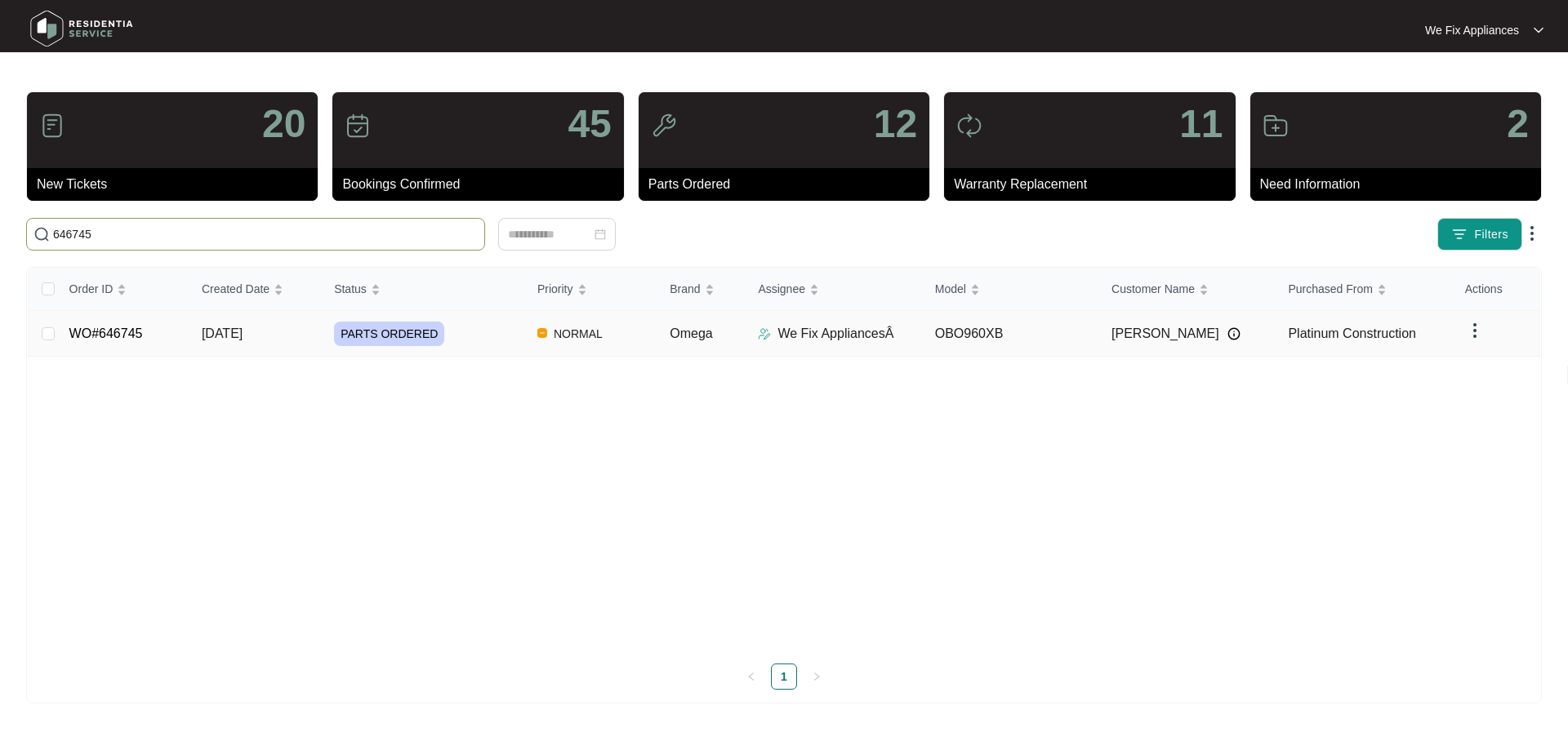
type input "646745"
click at [102, 335] on link "WO#646745" at bounding box center [105, 333] width 73 height 13
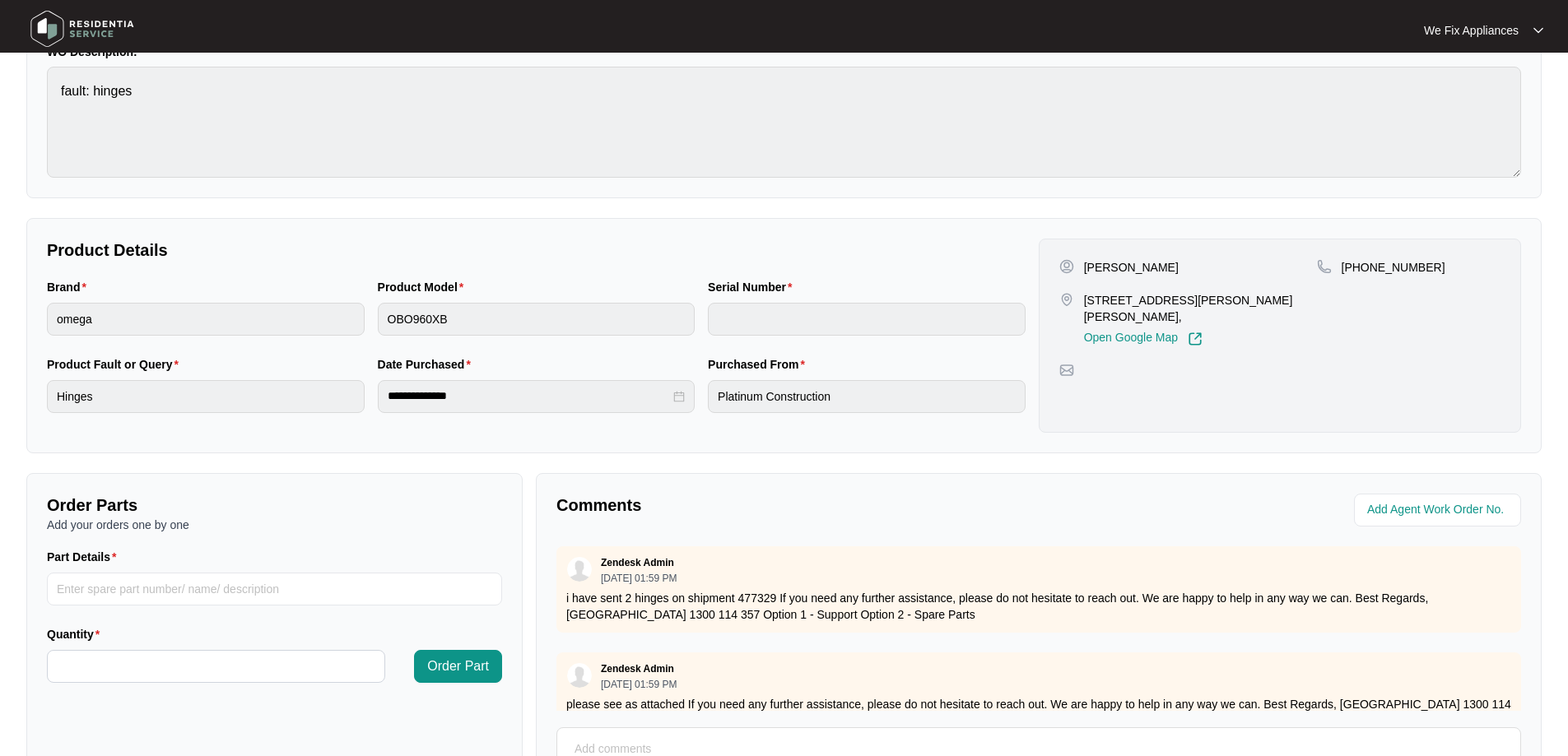
scroll to position [329, 0]
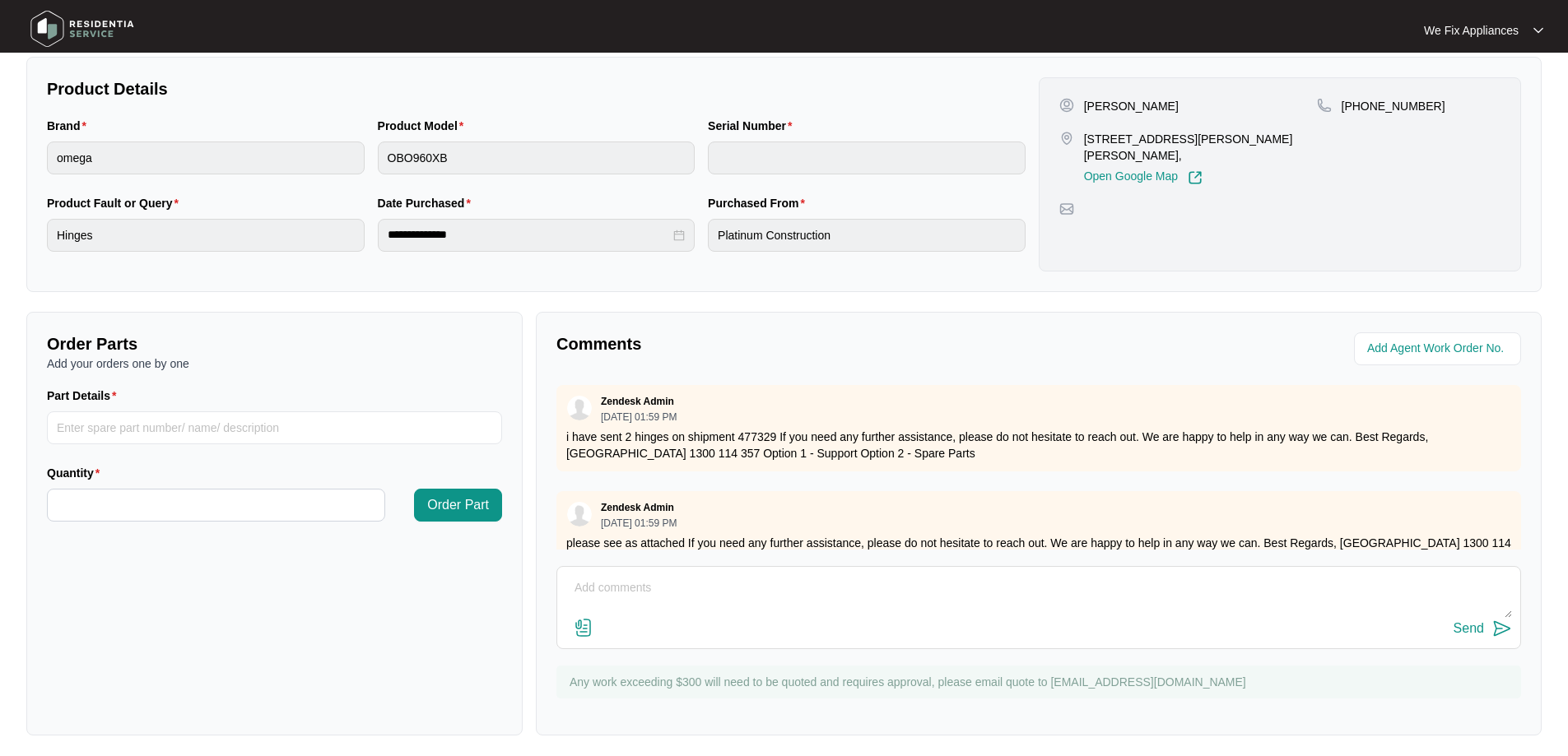
click at [877, 596] on textarea at bounding box center [1039, 596] width 947 height 42
type textarea "Hi guys, left message for customer to call us back thank you."
click at [1468, 626] on div "Send" at bounding box center [1469, 628] width 31 height 14
click at [90, 24] on img at bounding box center [82, 29] width 116 height 49
